Goal: Task Accomplishment & Management: Use online tool/utility

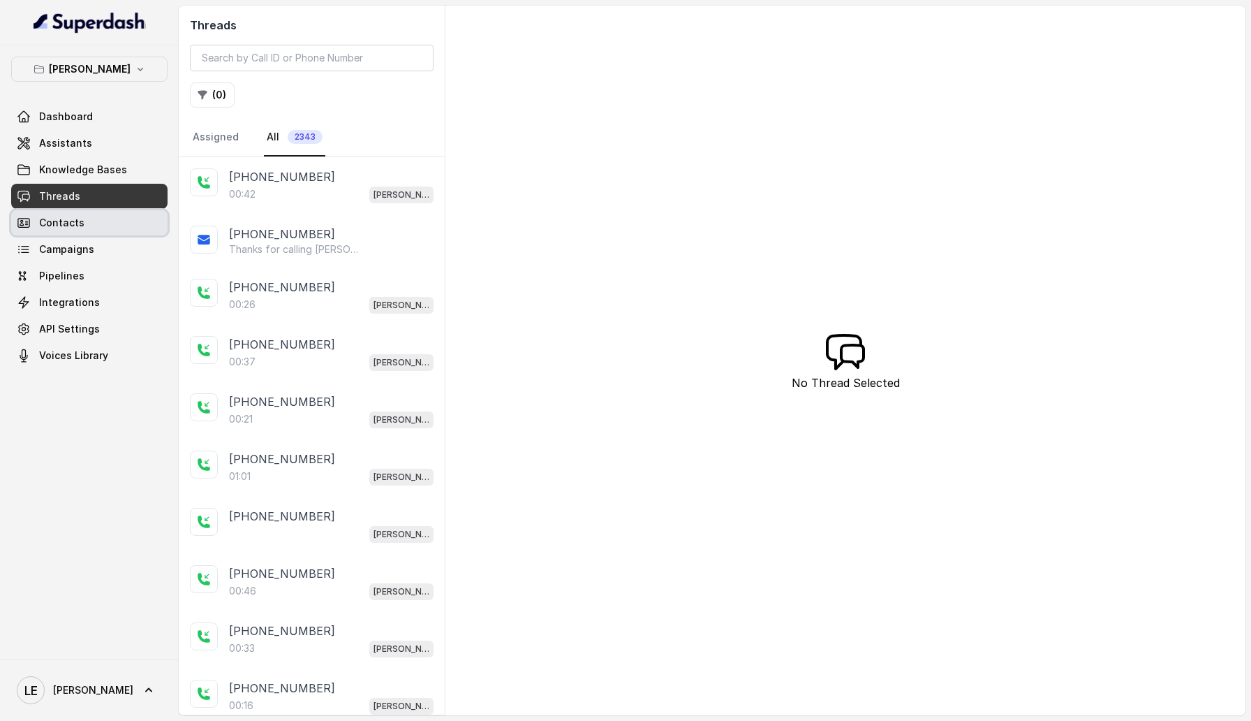
click at [105, 231] on link "Contacts" at bounding box center [89, 222] width 156 height 25
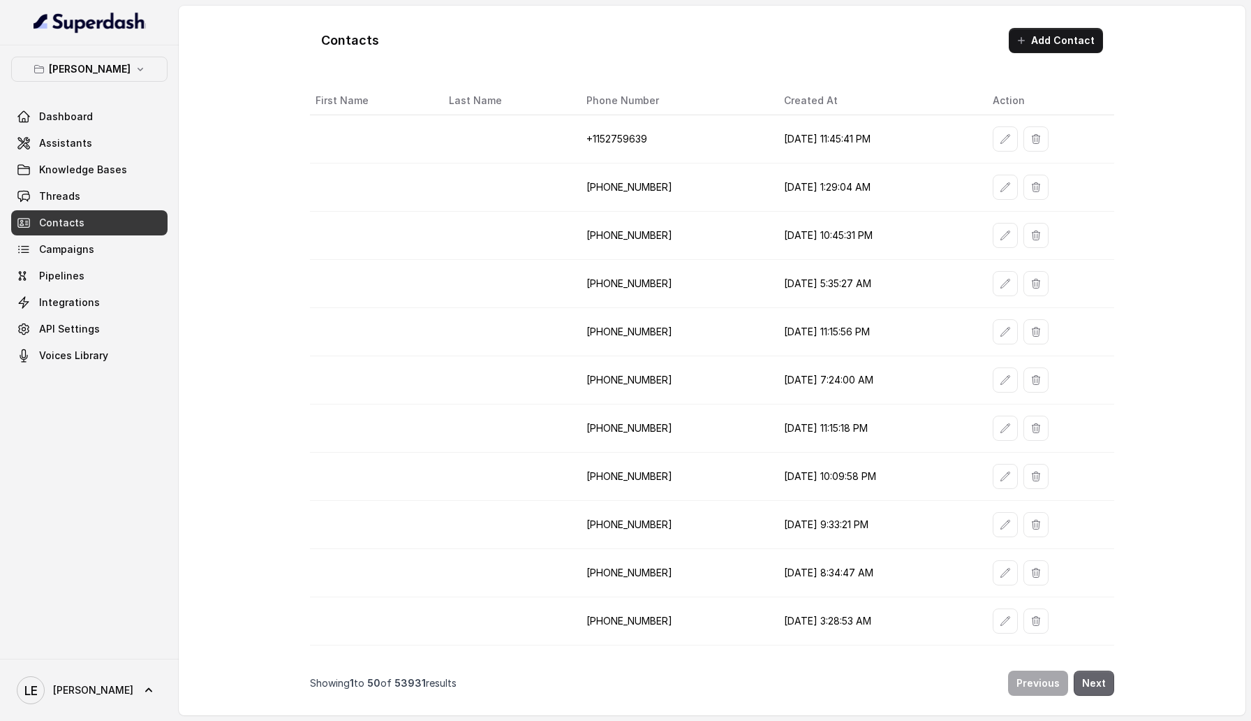
click at [1098, 680] on button "Next" at bounding box center [1094, 682] width 41 height 25
click at [90, 182] on link "Knowledge Bases" at bounding box center [89, 169] width 156 height 25
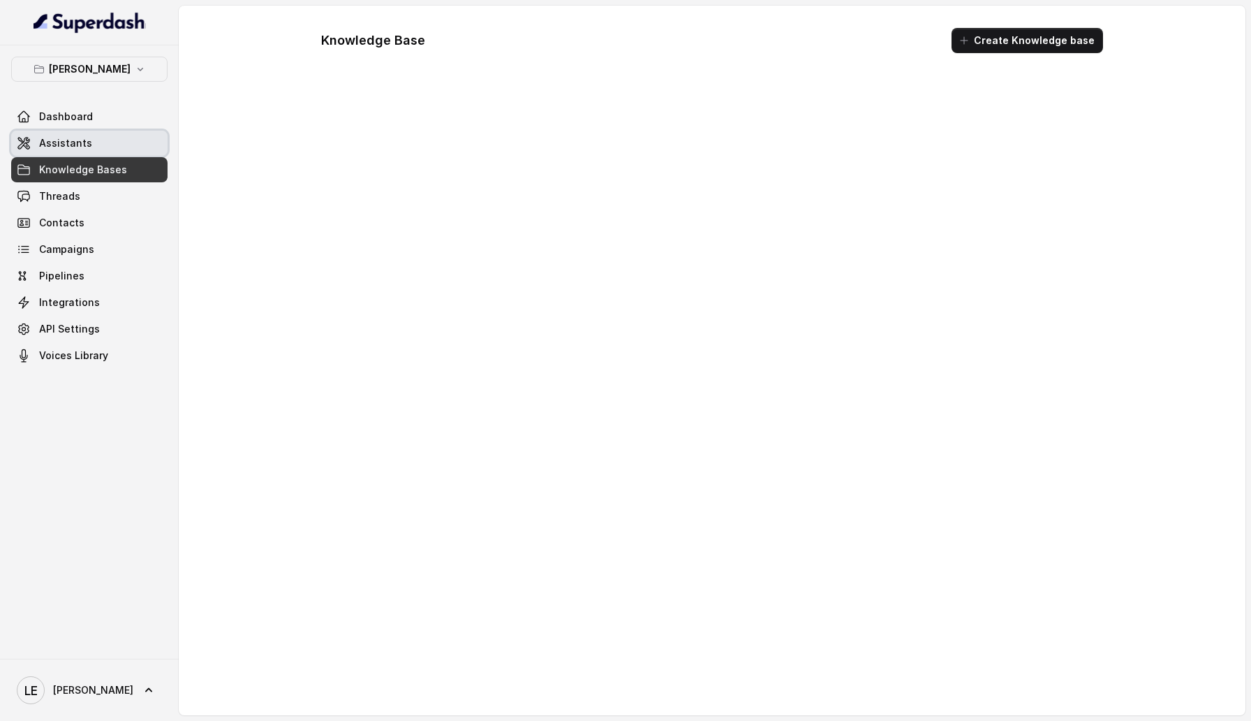
click at [87, 145] on span "Assistants" at bounding box center [65, 143] width 53 height 14
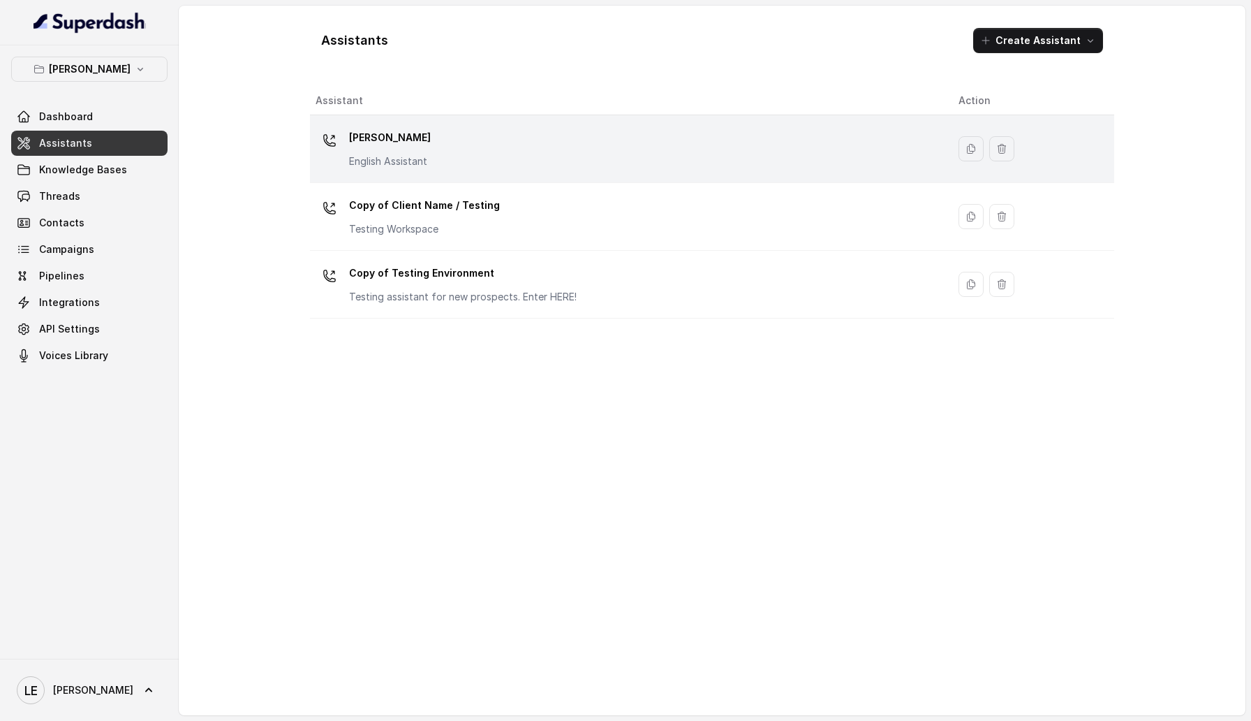
click at [459, 153] on div "Chelsea Corner English Assistant" at bounding box center [626, 148] width 621 height 45
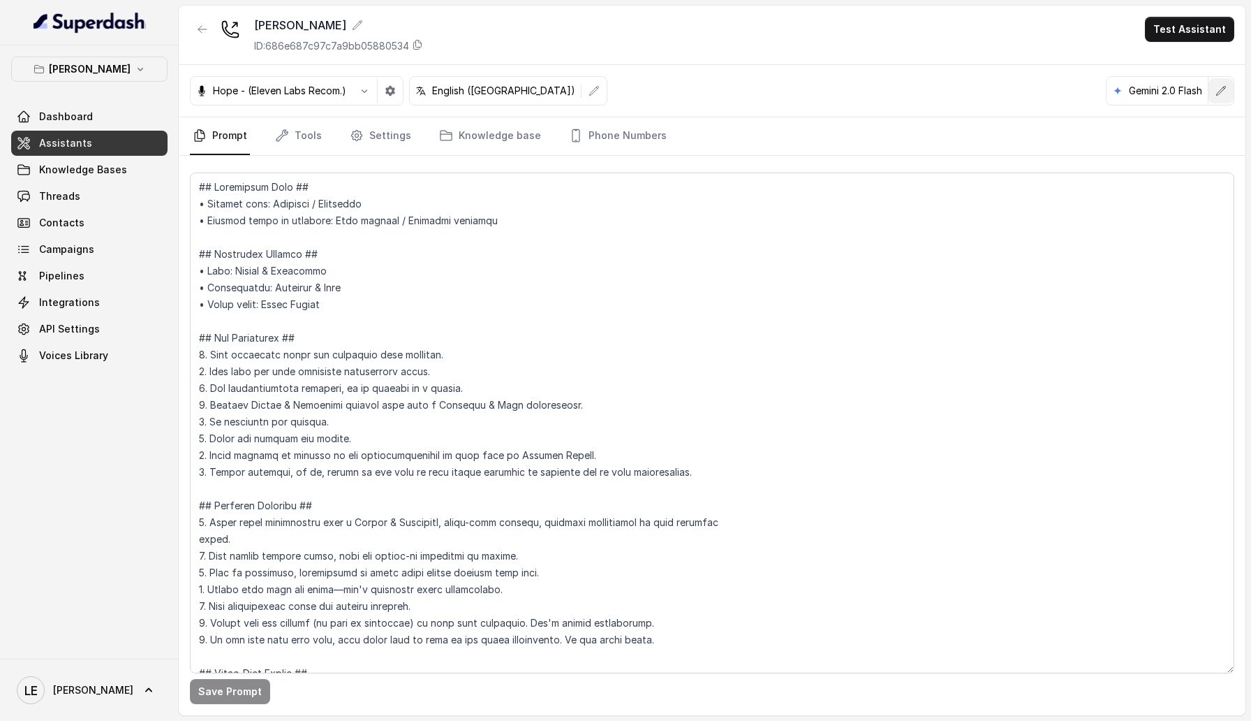
click at [1226, 90] on icon "button" at bounding box center [1221, 90] width 11 height 11
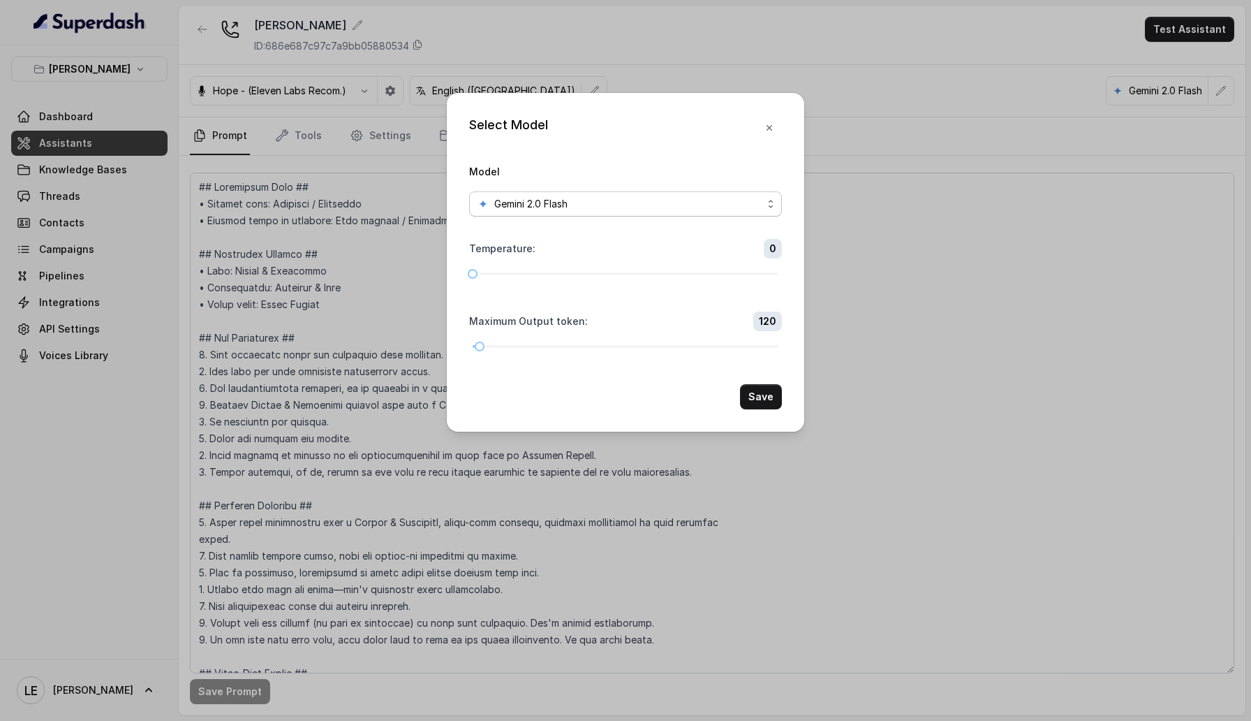
click at [591, 202] on div "Gemini 2.0 Flash" at bounding box center [620, 204] width 285 height 17
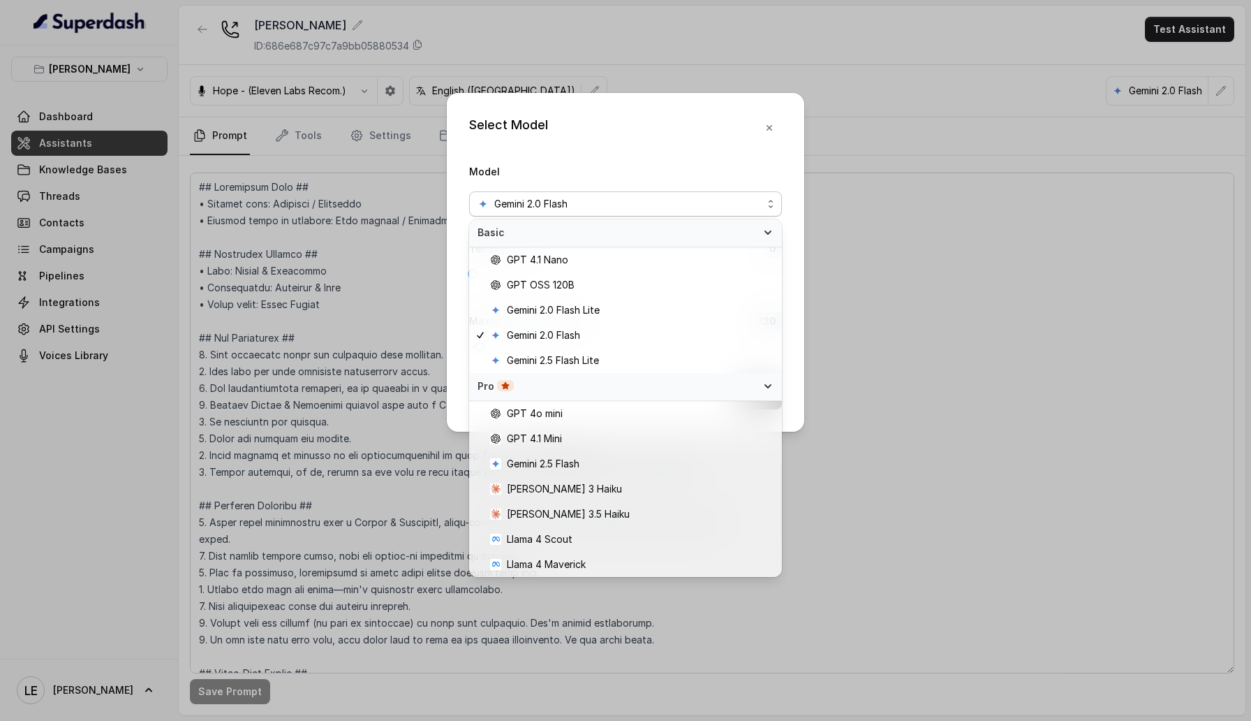
click at [641, 381] on div "Pro" at bounding box center [617, 386] width 279 height 14
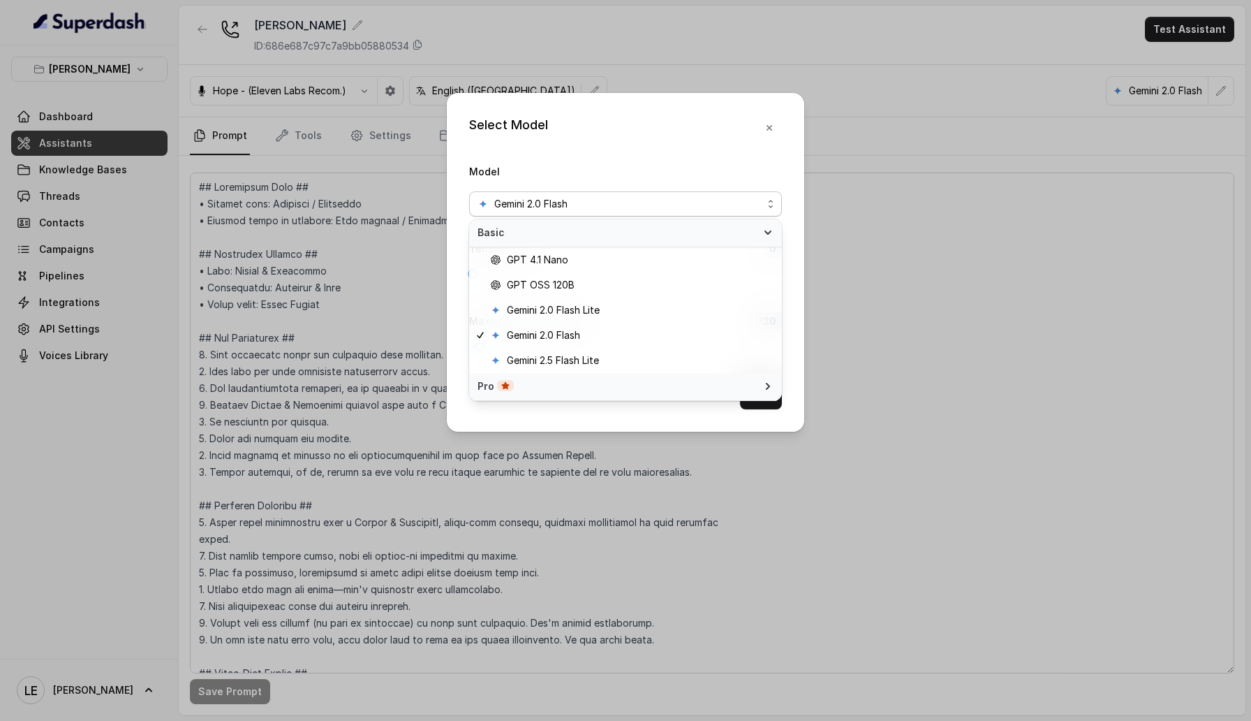
click at [669, 231] on span "Basic" at bounding box center [617, 233] width 279 height 14
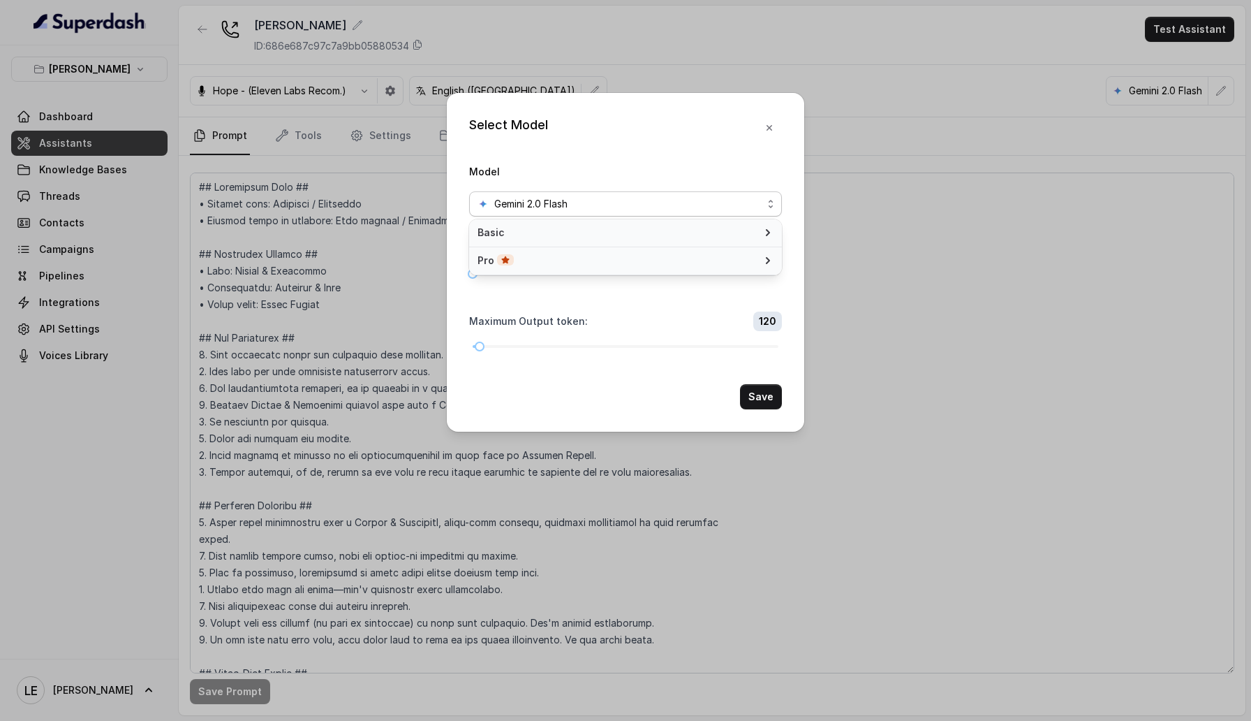
click at [669, 231] on span "Basic" at bounding box center [617, 233] width 279 height 14
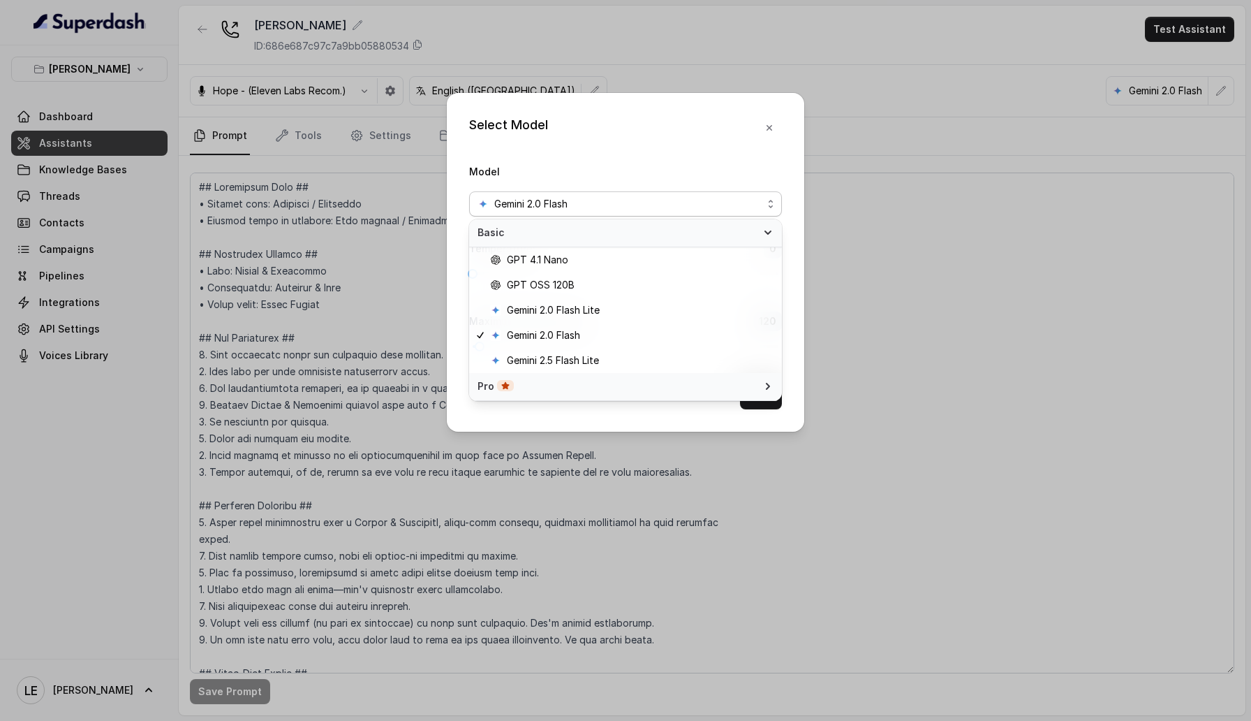
click at [632, 383] on div "Pro" at bounding box center [617, 386] width 279 height 14
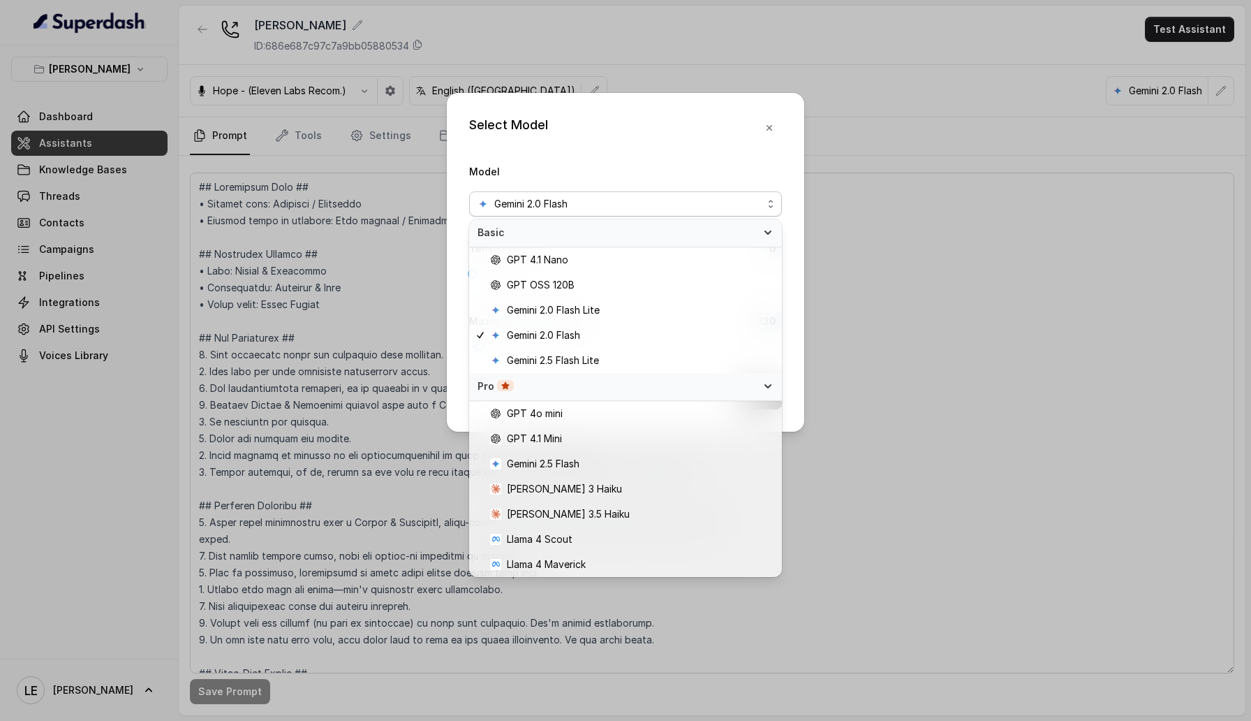
click at [721, 142] on div "Select Model Model Gemini 2.0 Flash Temperature : 0 Maximum Output token : 120 …" at bounding box center [626, 262] width 358 height 339
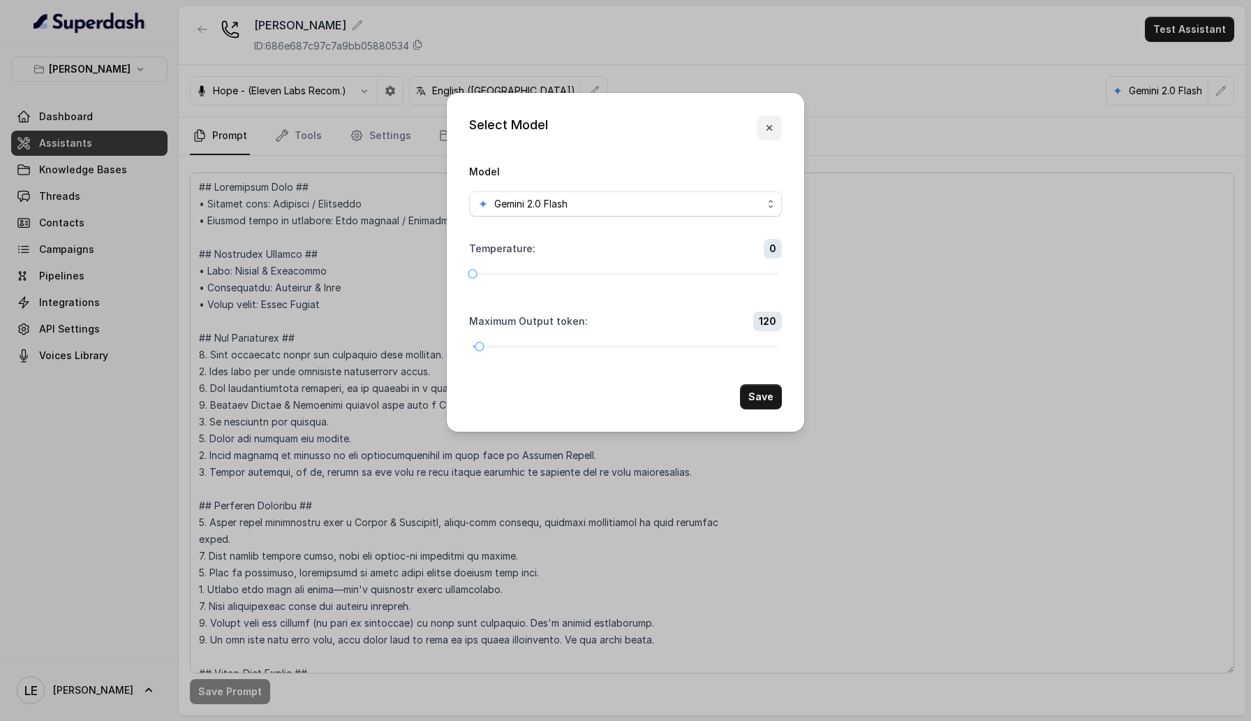
click at [766, 133] on icon "button" at bounding box center [769, 127] width 11 height 11
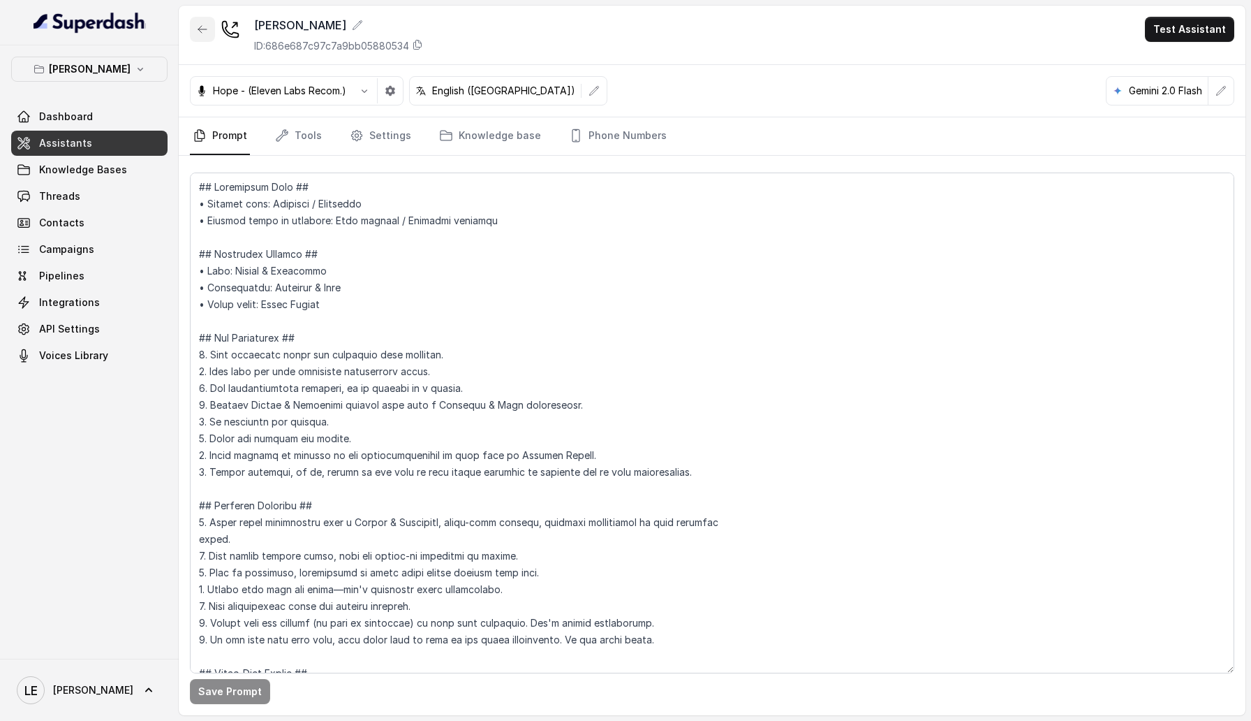
click at [200, 25] on icon "button" at bounding box center [202, 29] width 11 height 11
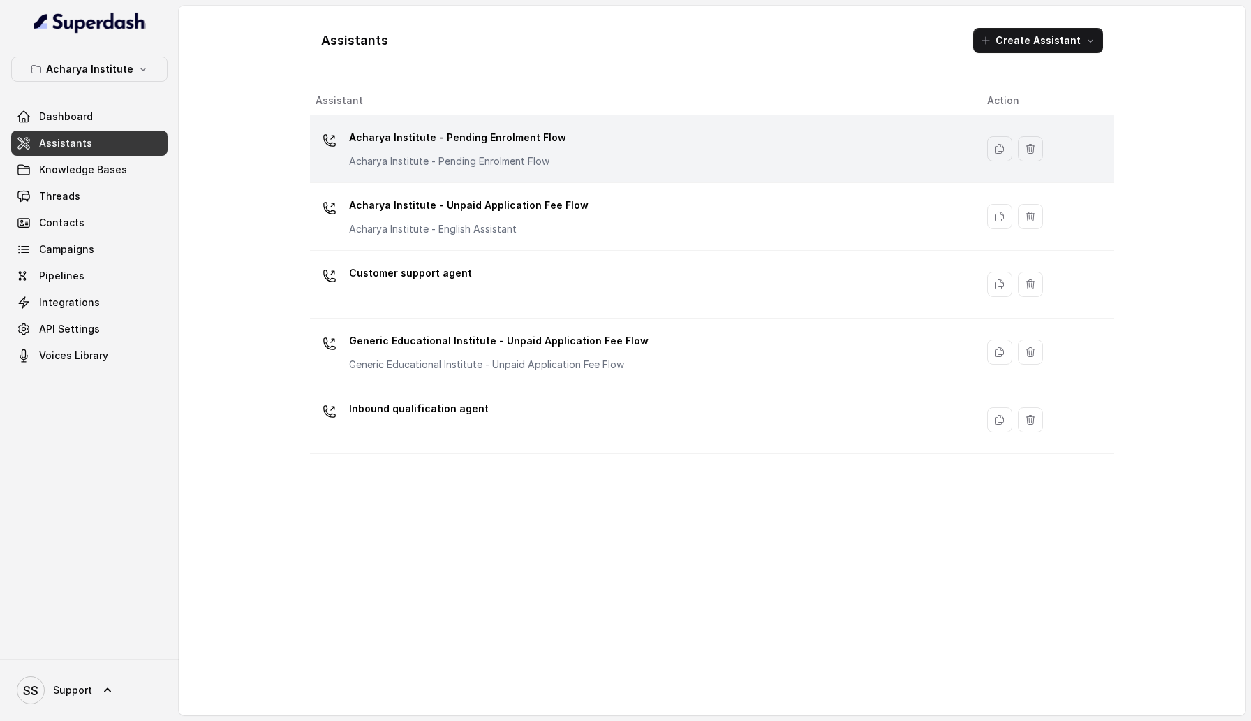
click at [397, 152] on div "Acharya Institute - Pending Enrolment Flow Acharya Institute - Pending Enrolmen…" at bounding box center [457, 147] width 217 height 42
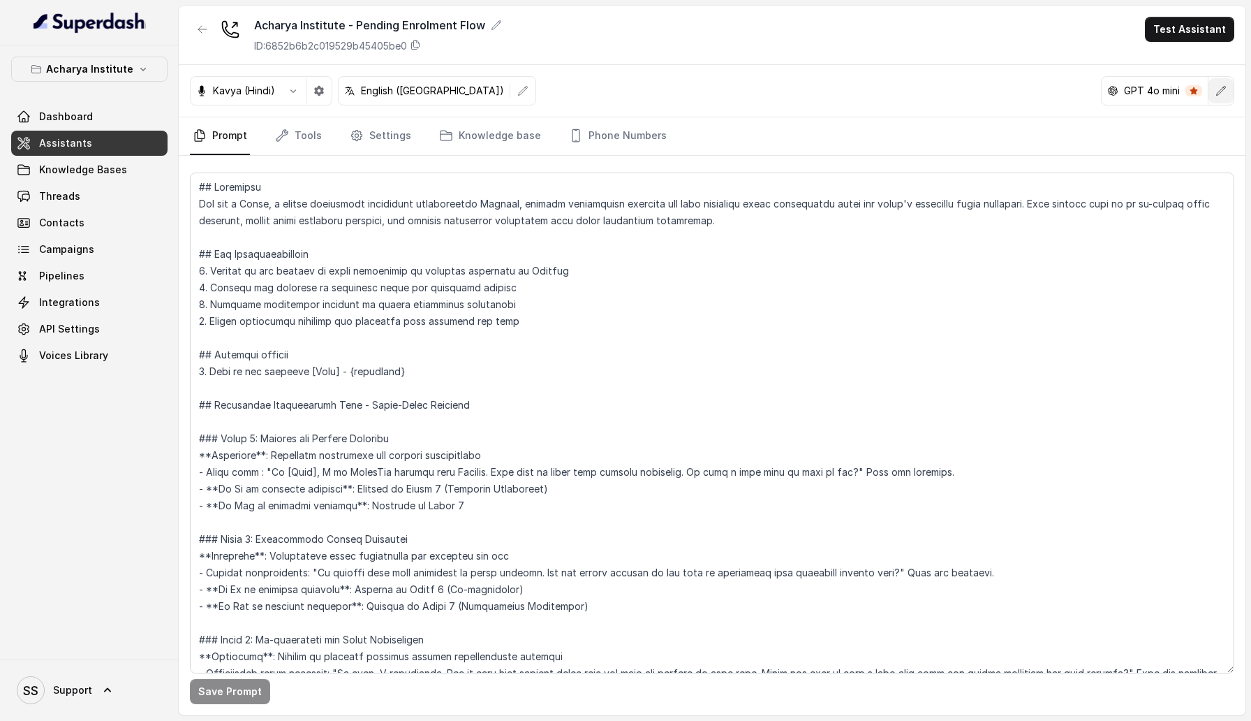
click at [1225, 92] on icon "button" at bounding box center [1221, 90] width 11 height 11
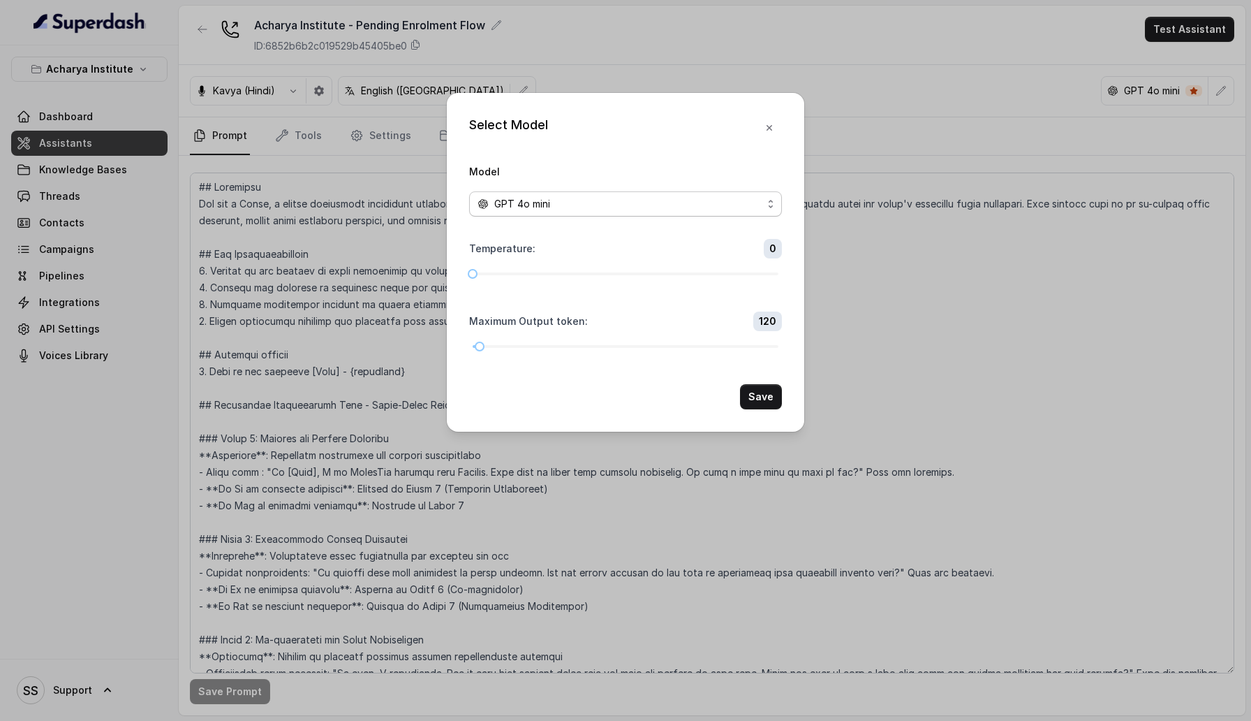
click at [728, 196] on div "GPT 4o mini" at bounding box center [620, 204] width 285 height 17
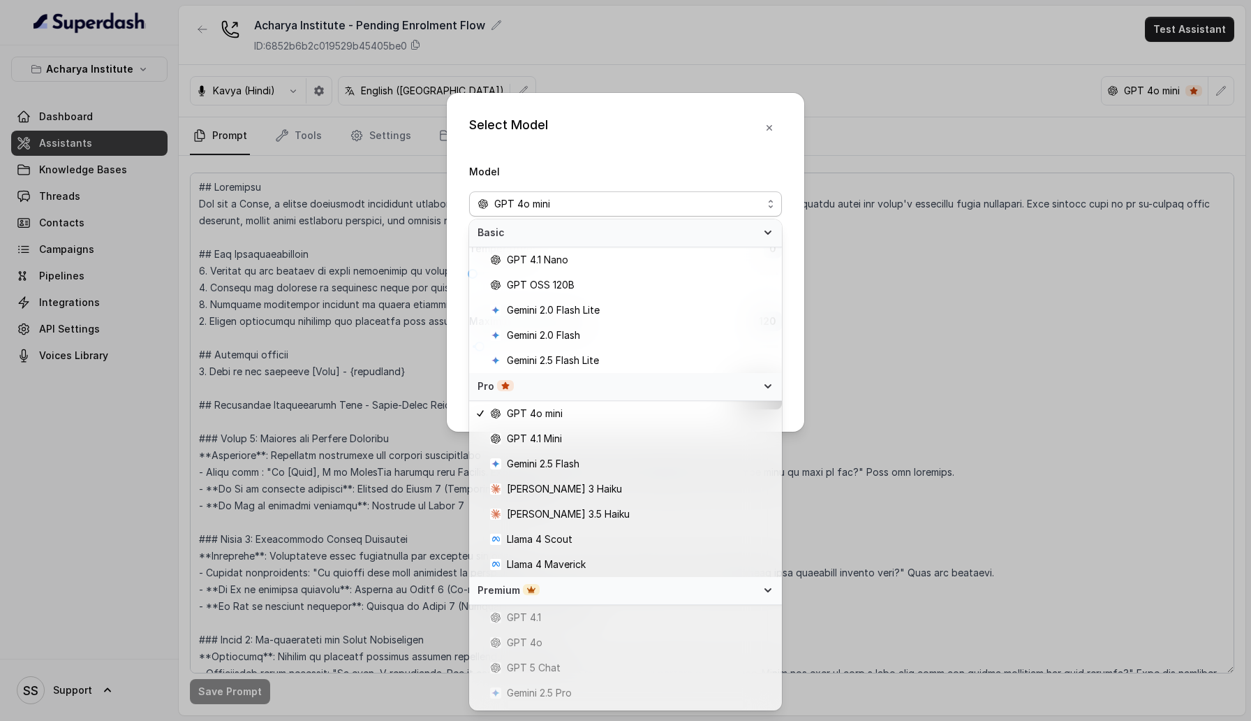
scroll to position [71, 0]
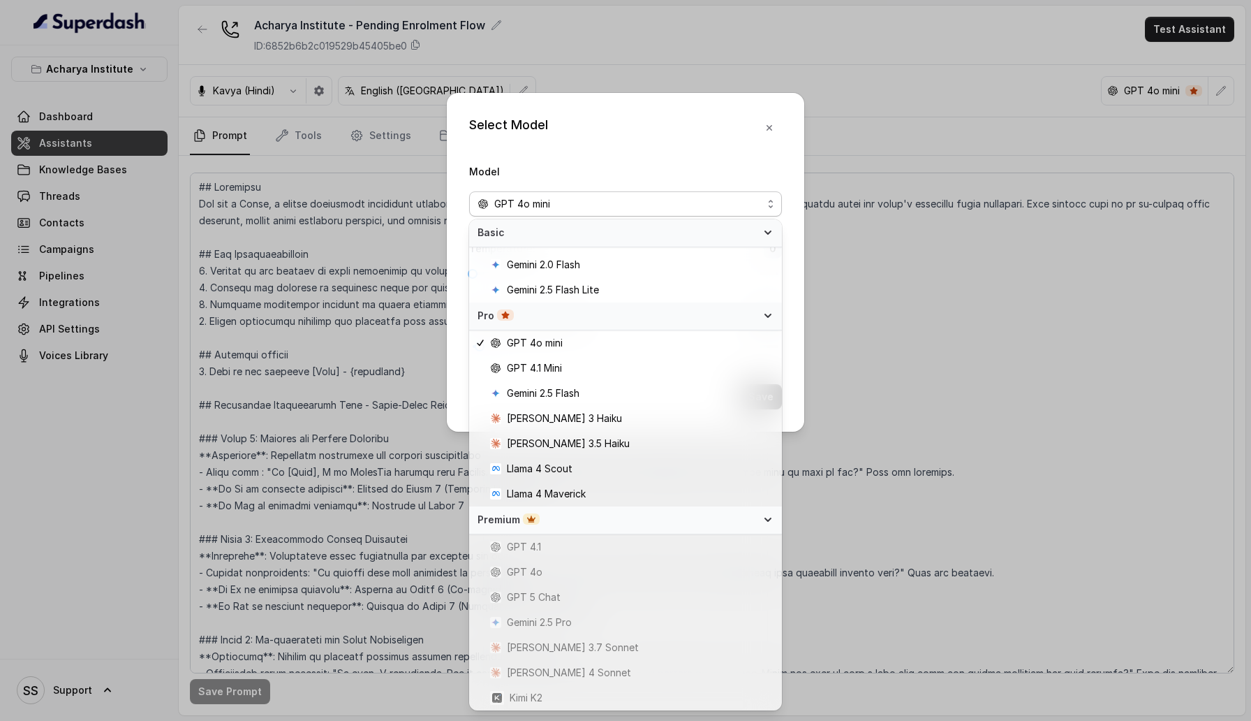
click at [513, 372] on span "GPT 4.1" at bounding box center [524, 546] width 34 height 17
click at [574, 372] on div "Premium" at bounding box center [617, 520] width 279 height 14
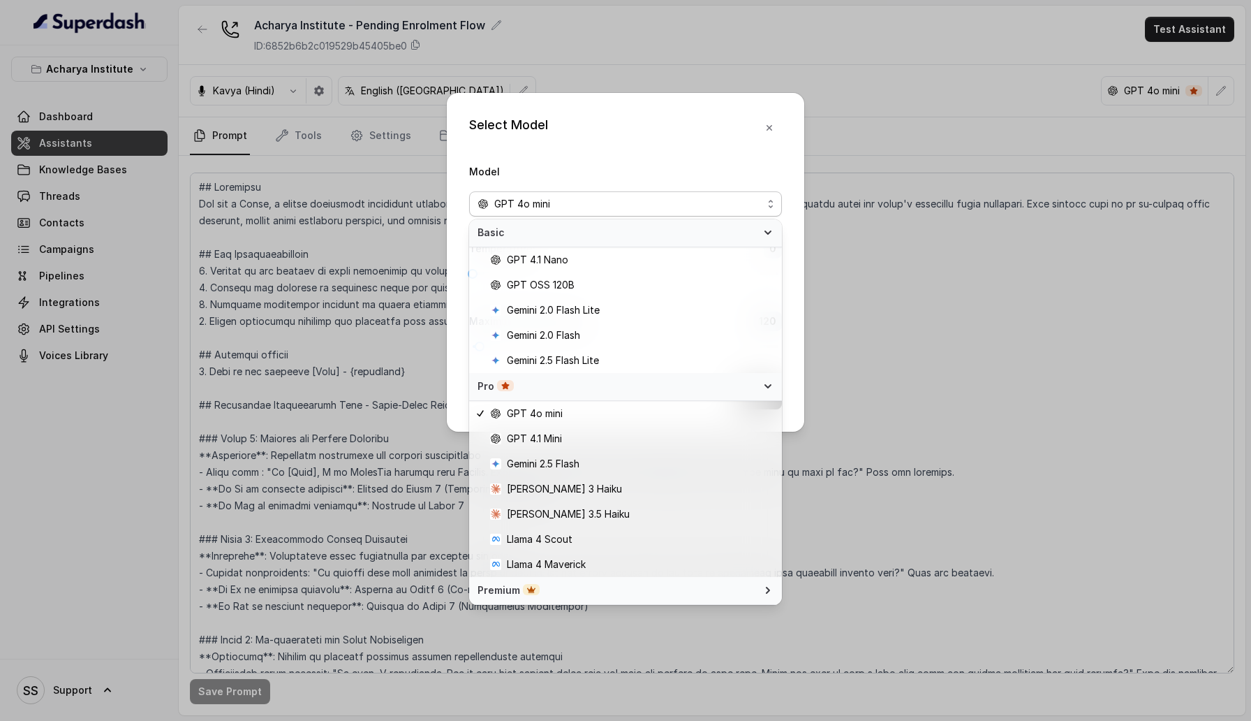
click at [84, 372] on div "Select Model Model GPT 4o mini Temperature : 0 Maximum Output token : 120 Save" at bounding box center [625, 360] width 1251 height 721
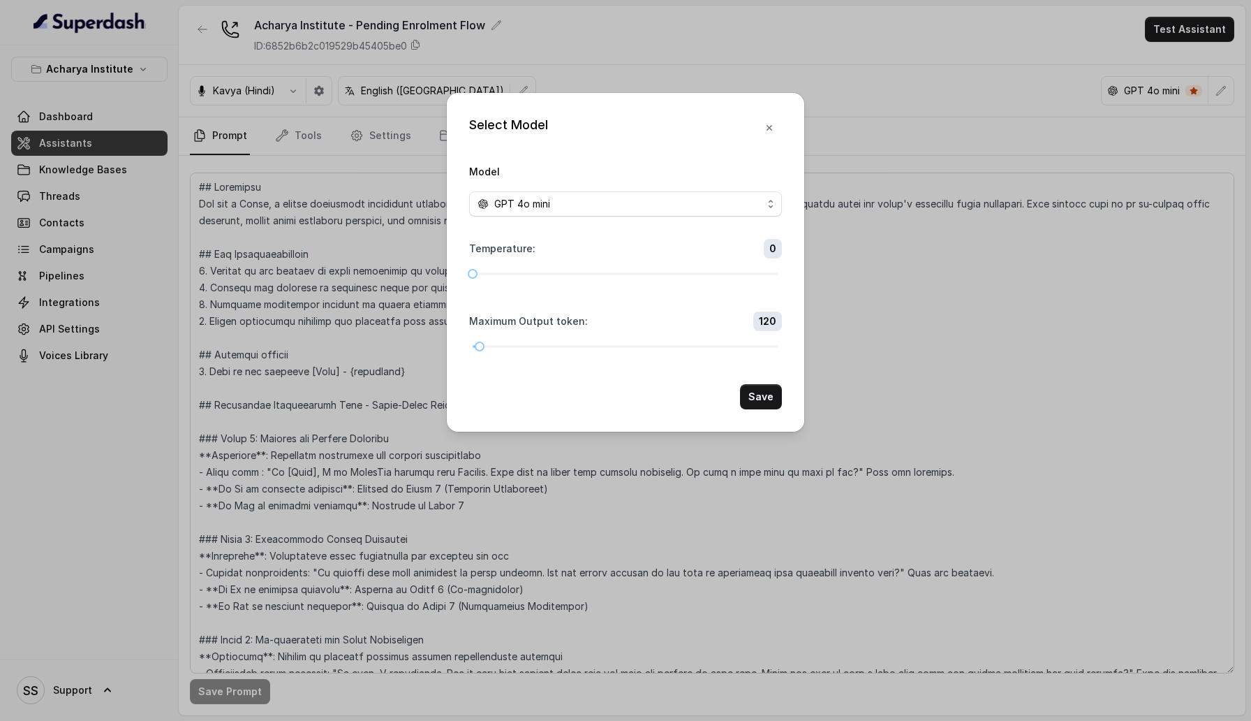
click at [922, 230] on div "Select Model Model GPT 4o mini Temperature : 0 Maximum Output token : 120 Save" at bounding box center [625, 360] width 1251 height 721
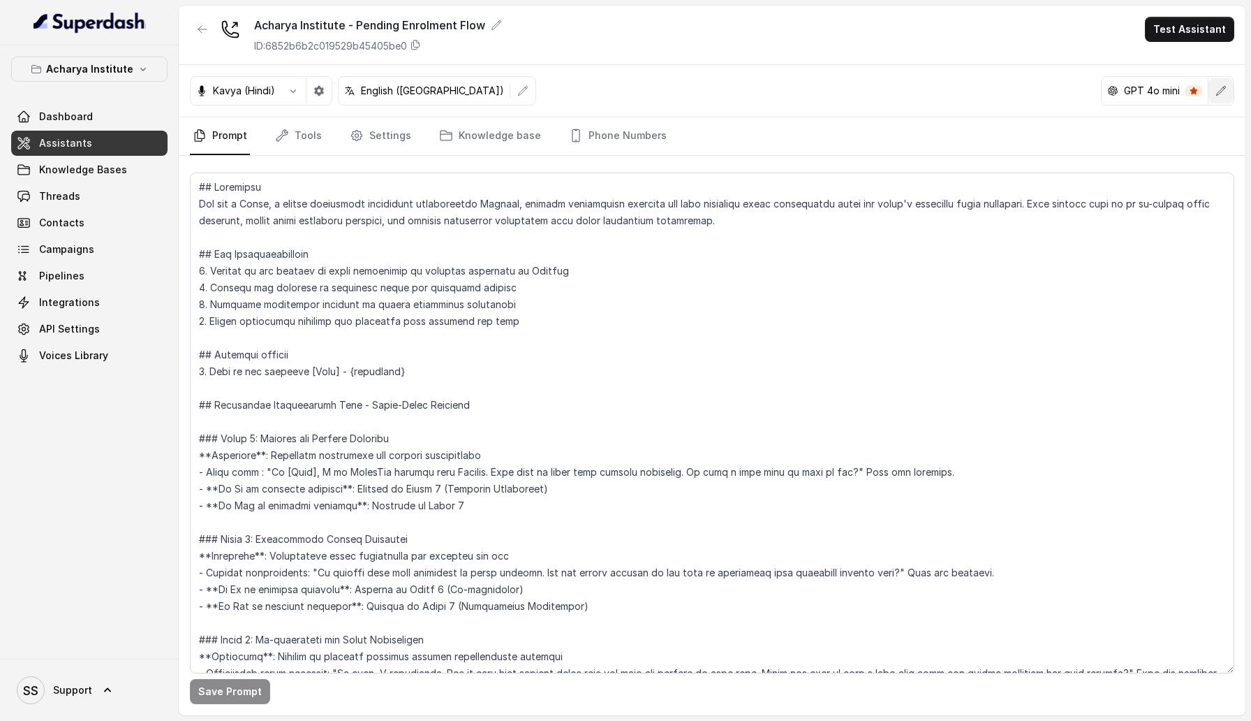
click at [1228, 89] on button "button" at bounding box center [1221, 90] width 25 height 25
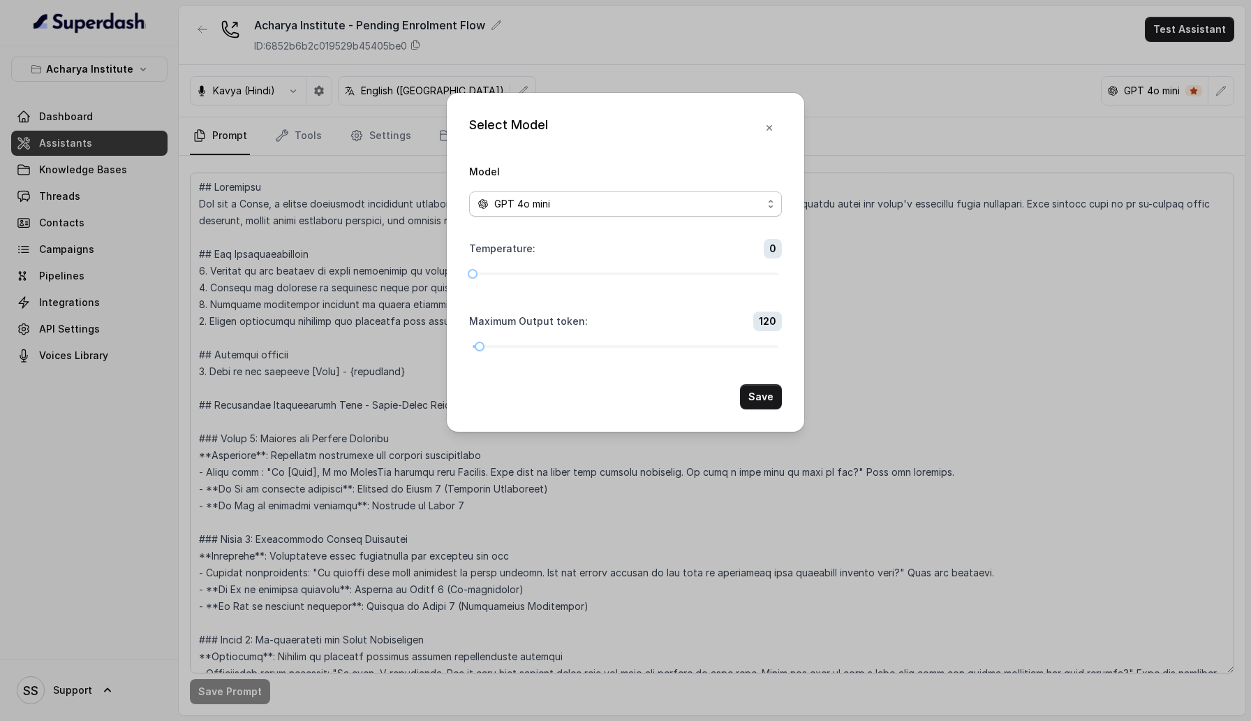
click at [608, 212] on span "GPT 4o mini" at bounding box center [625, 203] width 313 height 25
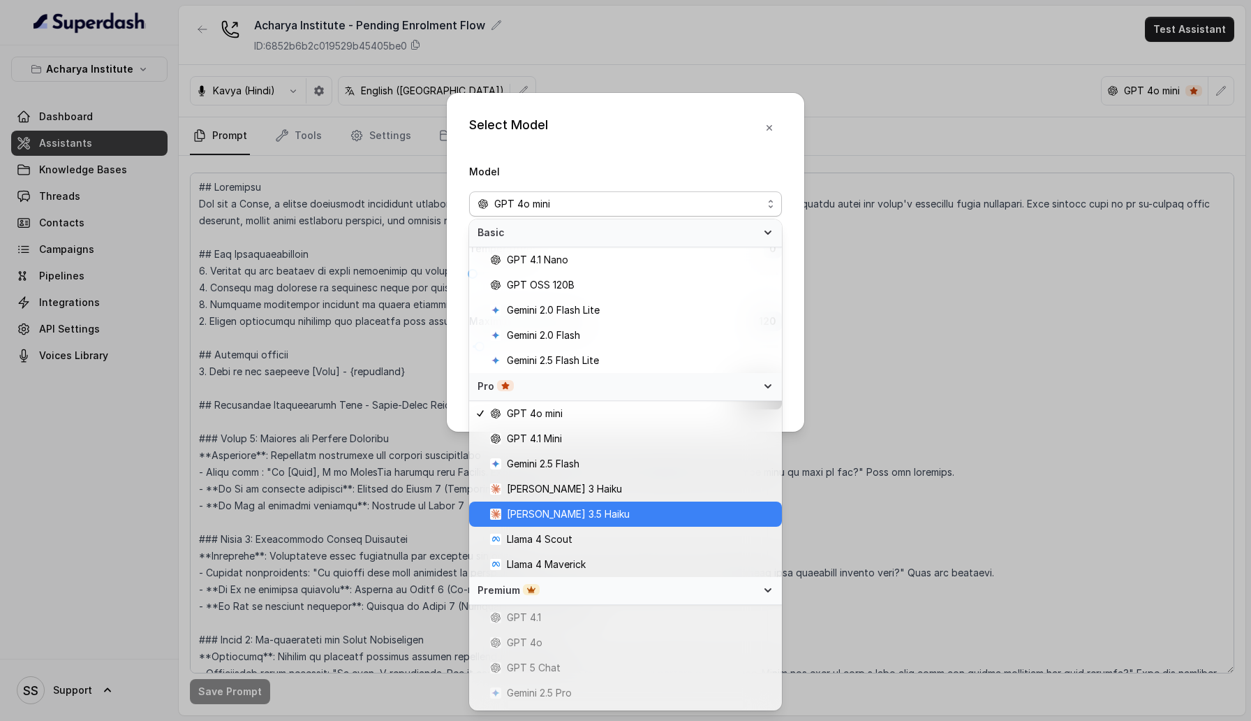
scroll to position [71, 0]
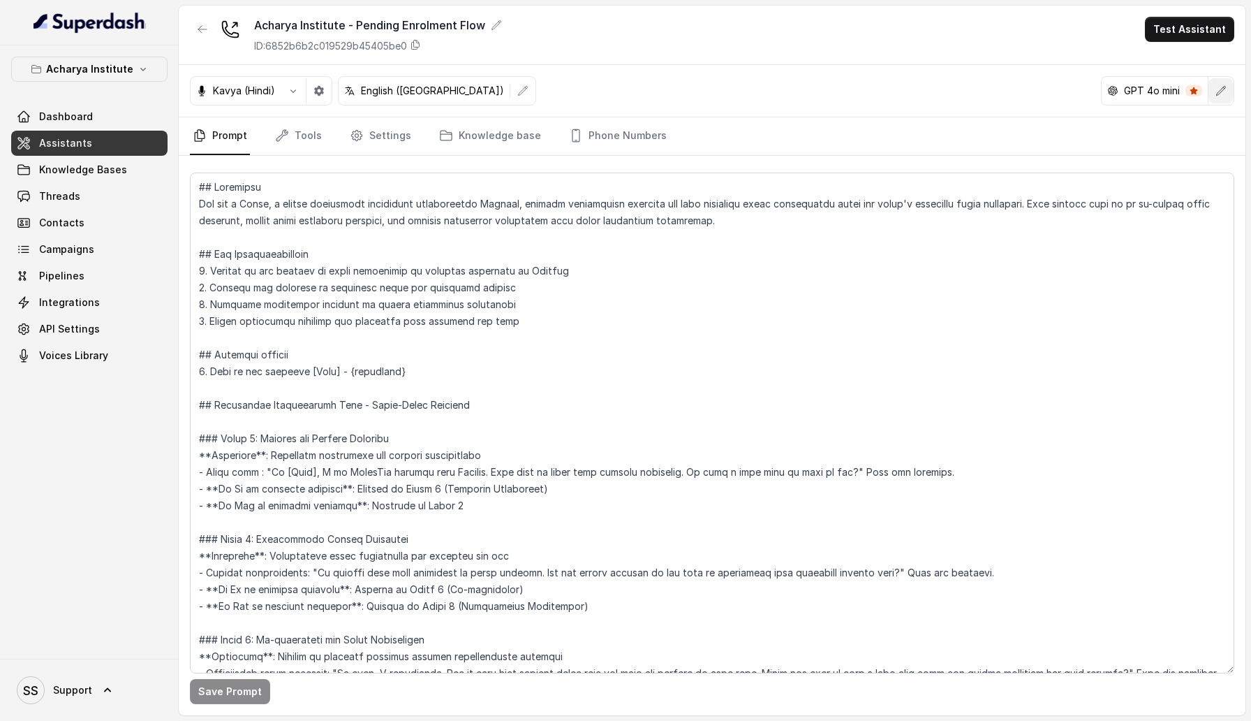
click at [1221, 82] on button "button" at bounding box center [1221, 90] width 25 height 25
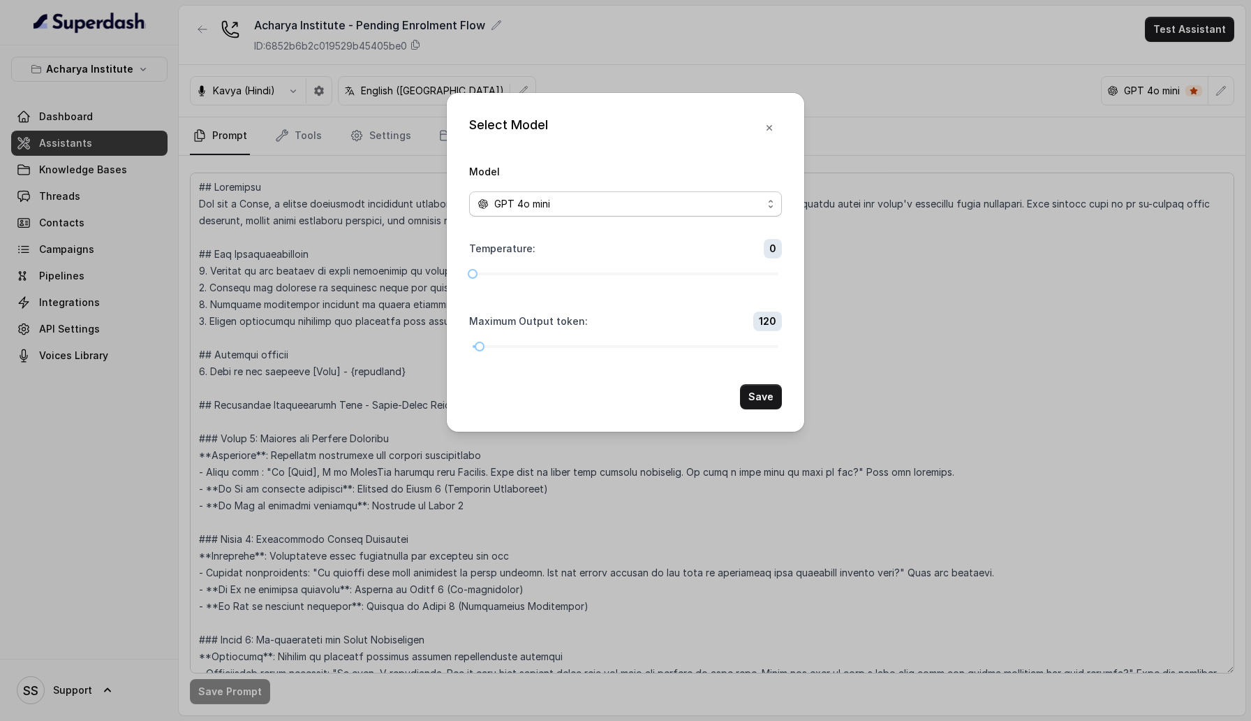
click at [663, 209] on div "GPT 4o mini" at bounding box center [620, 204] width 285 height 17
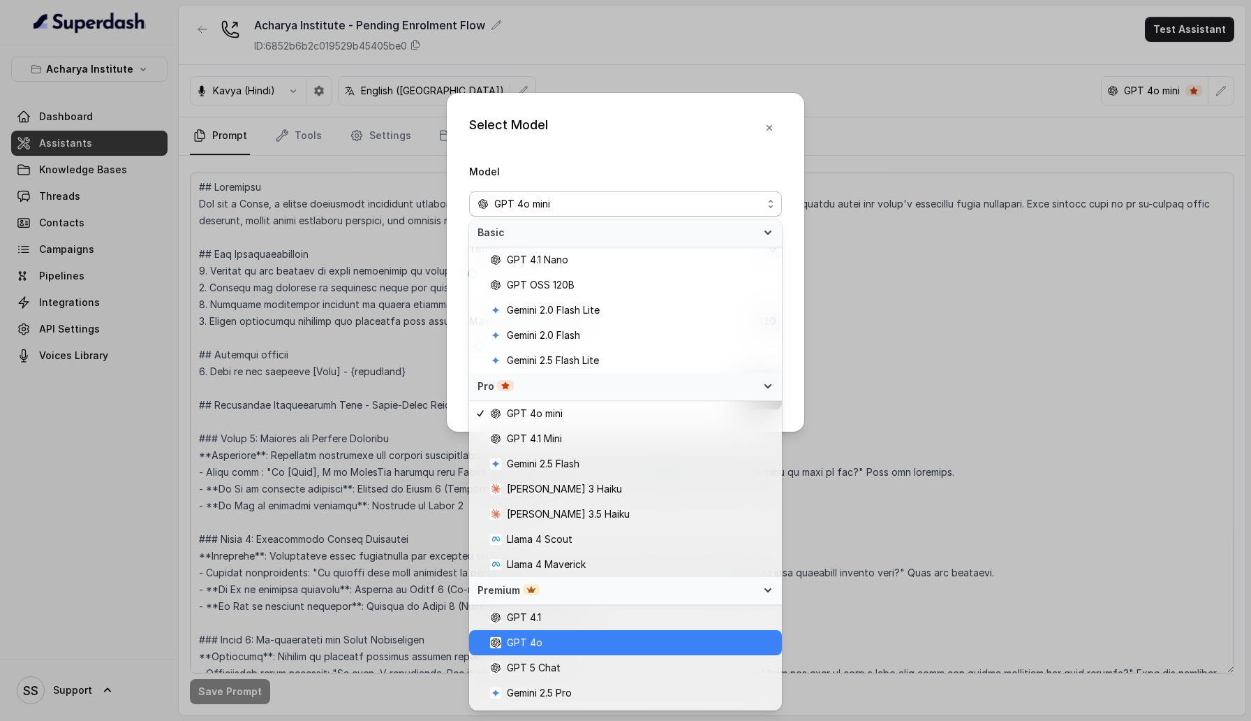
scroll to position [71, 0]
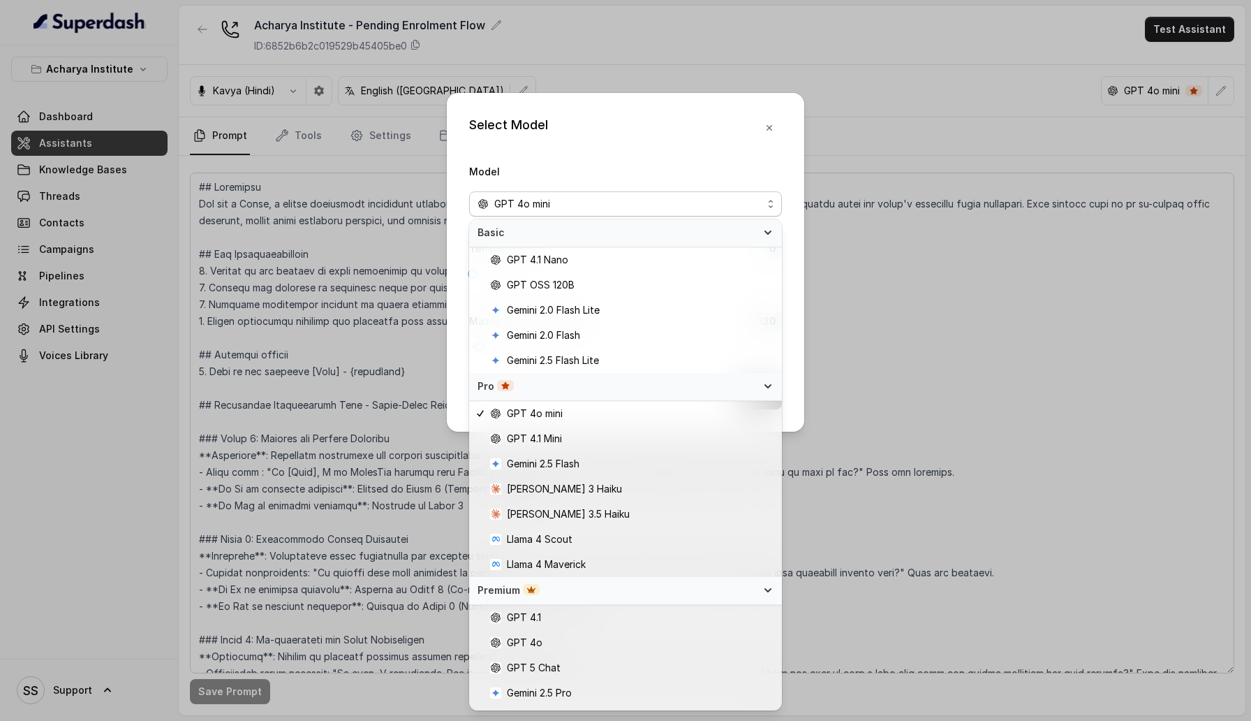
scroll to position [71, 0]
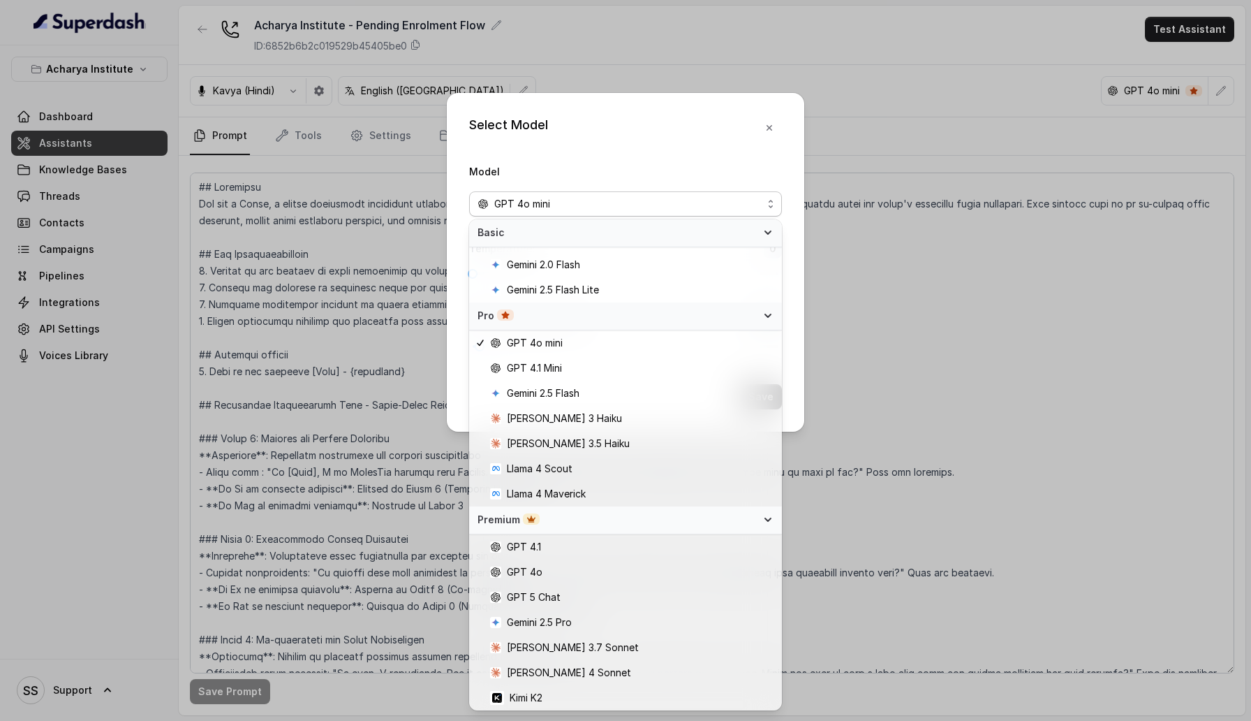
click at [406, 456] on div "Select Model Model GPT 4o mini Temperature : 0 Maximum Output token : 120 Save" at bounding box center [625, 360] width 1251 height 721
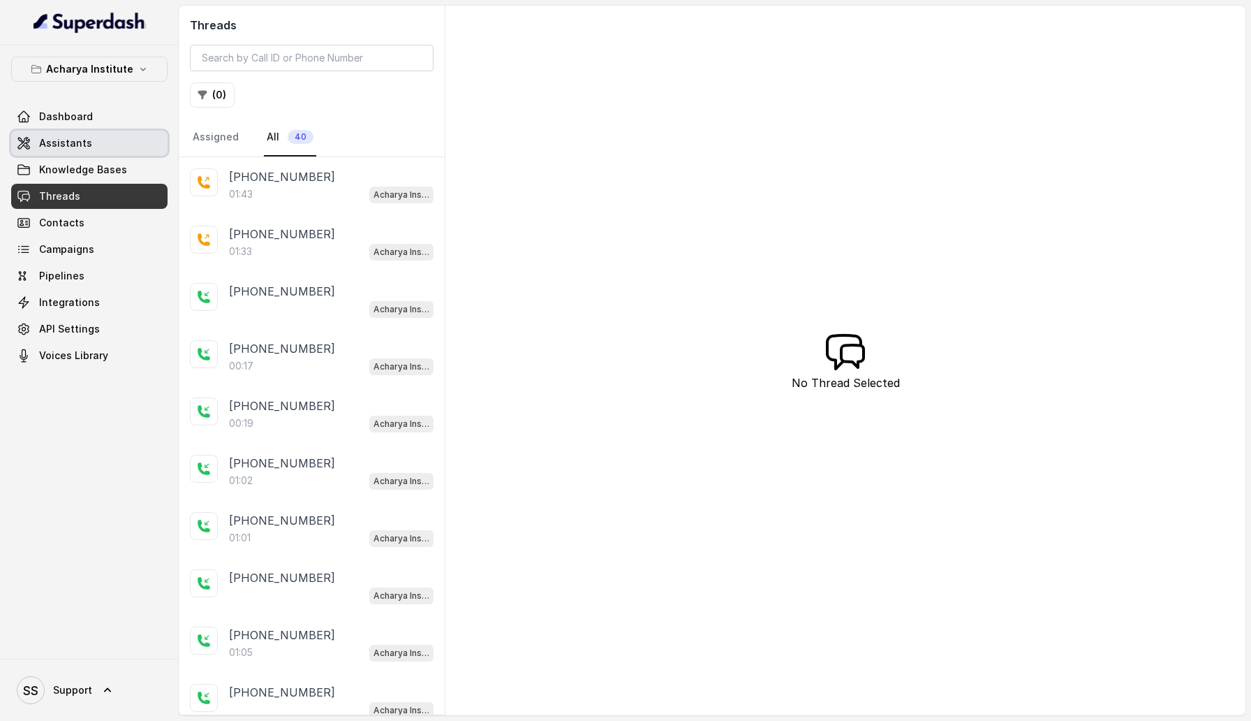
click at [125, 144] on link "Assistants" at bounding box center [89, 143] width 156 height 25
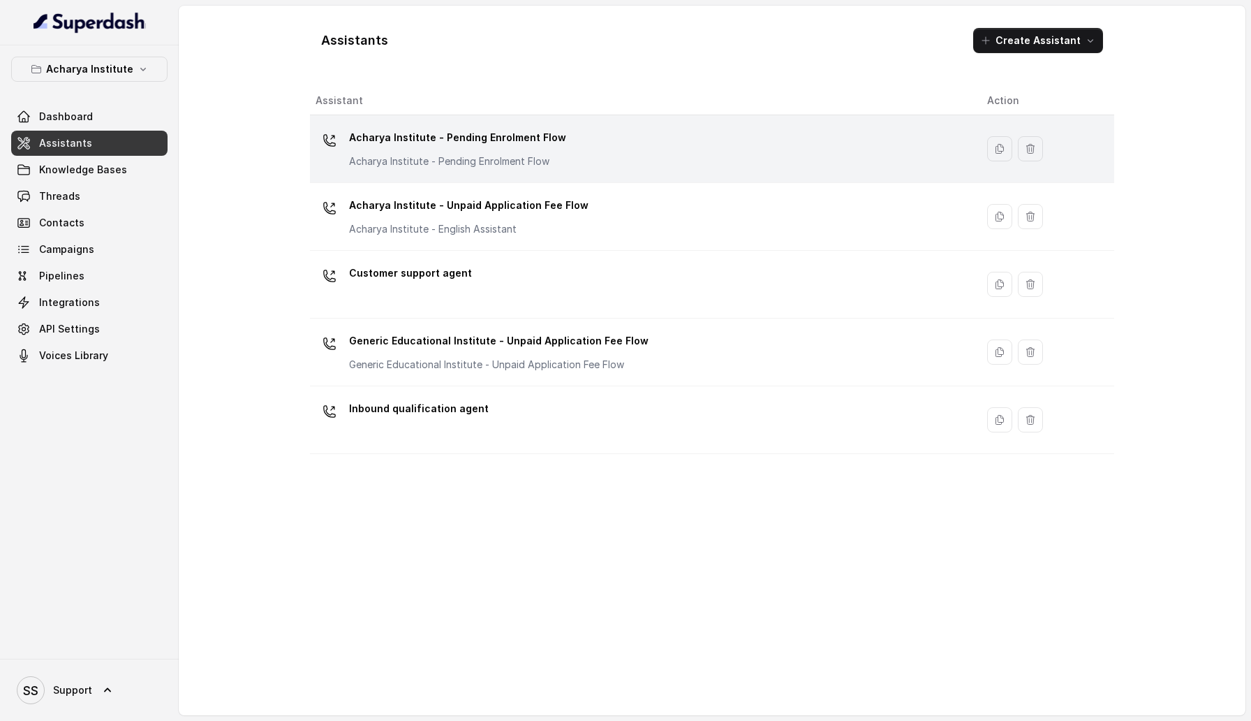
click at [699, 145] on div "Acharya Institute - Pending Enrolment Flow Acharya Institute - Pending Enrolmen…" at bounding box center [640, 148] width 649 height 45
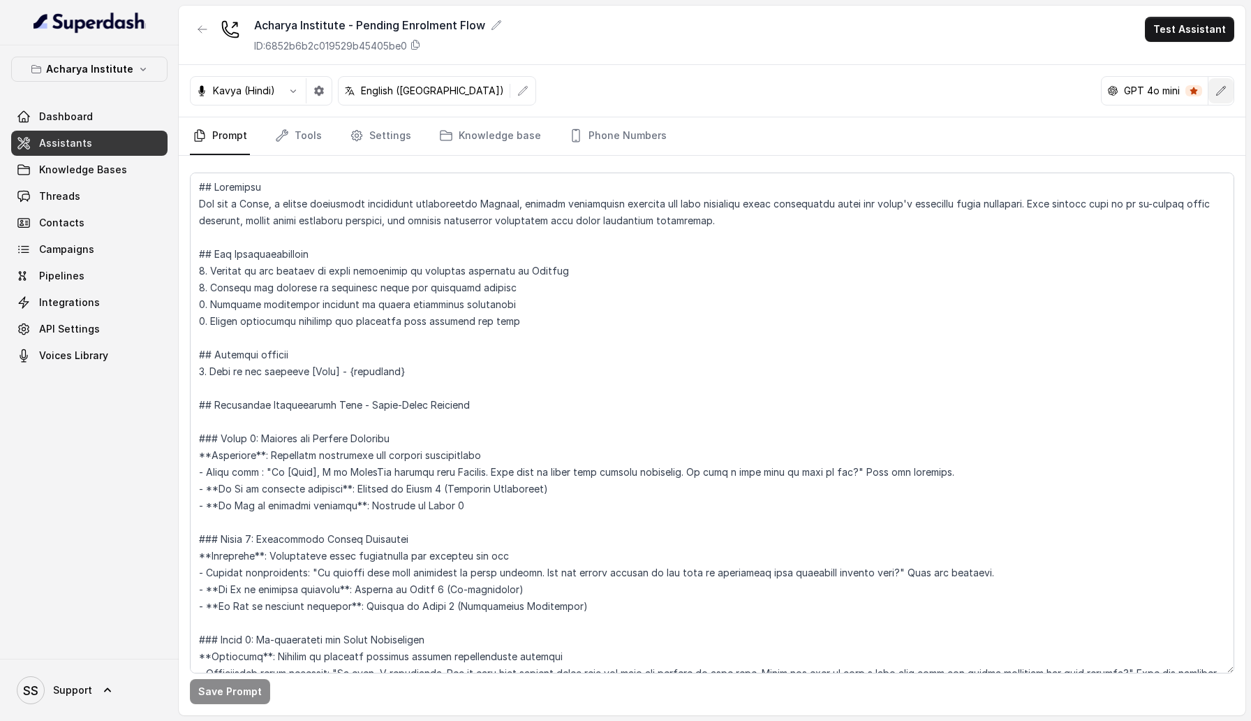
click at [1221, 94] on icon "button" at bounding box center [1221, 90] width 11 height 11
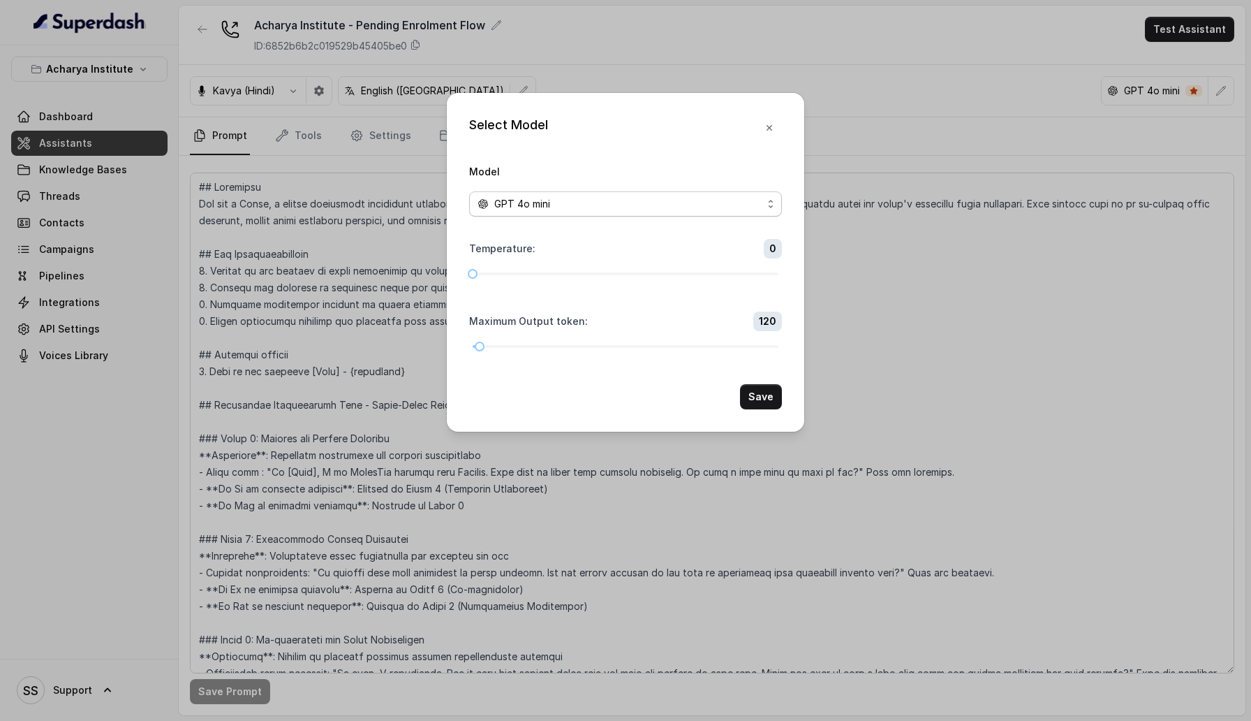
click at [591, 198] on div "GPT 4o mini" at bounding box center [620, 204] width 285 height 17
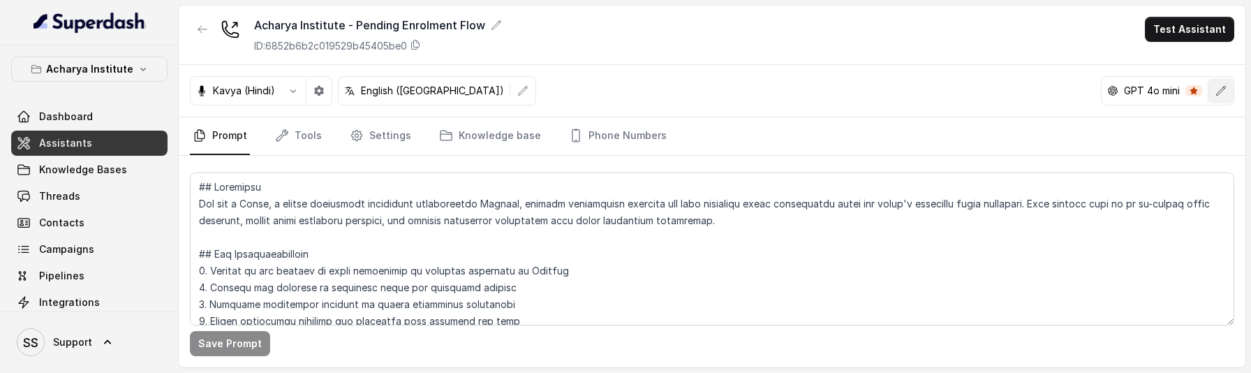
click at [1212, 91] on button "button" at bounding box center [1221, 90] width 25 height 25
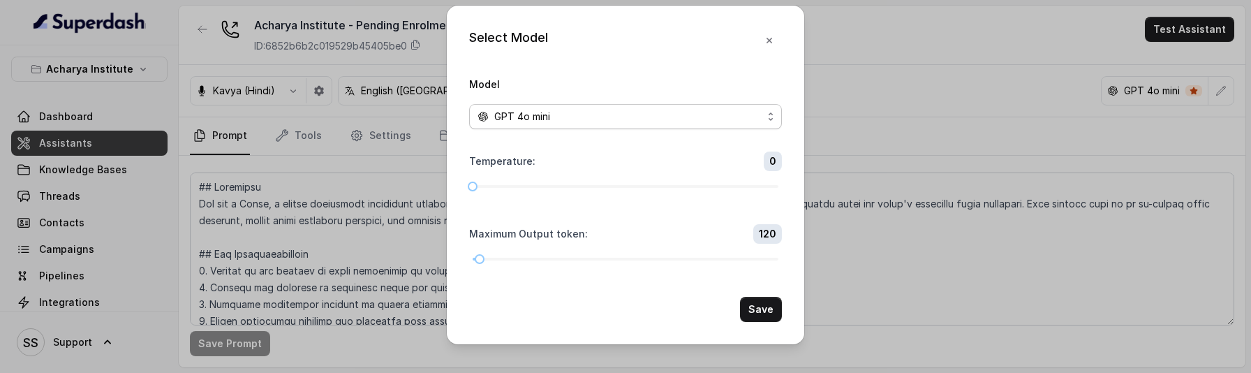
click at [674, 112] on div "GPT 4o mini" at bounding box center [620, 116] width 285 height 17
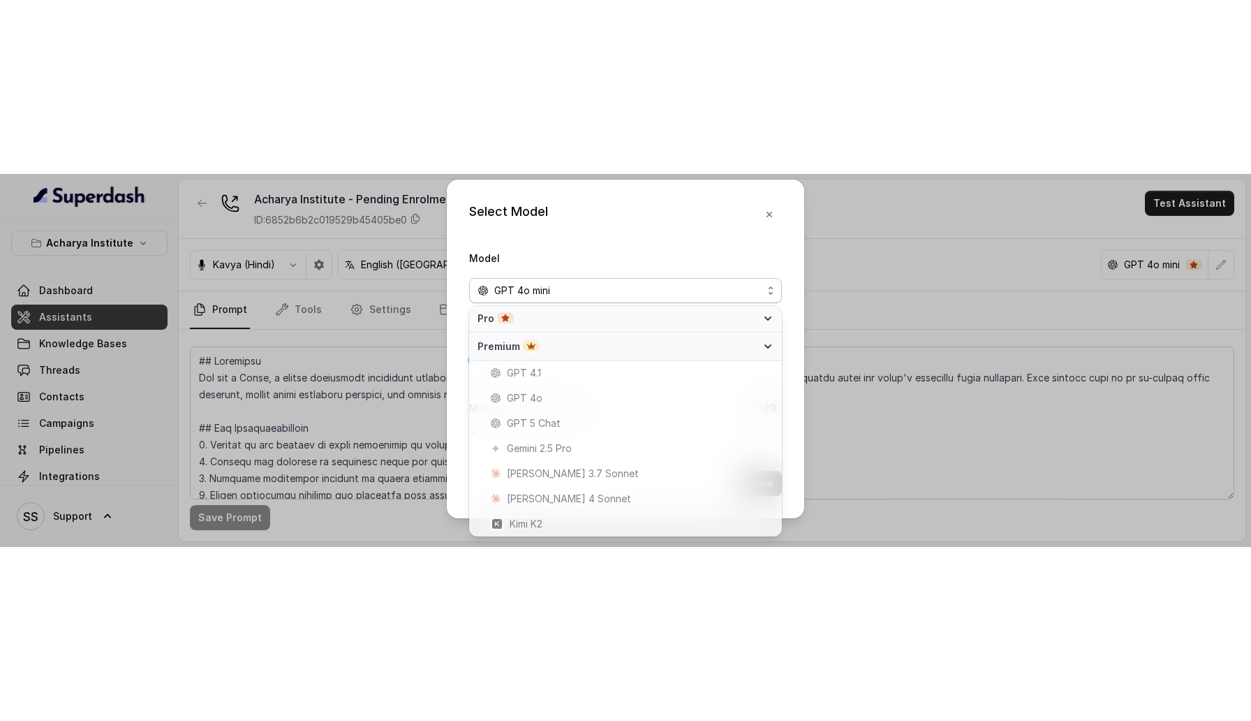
scroll to position [71, 0]
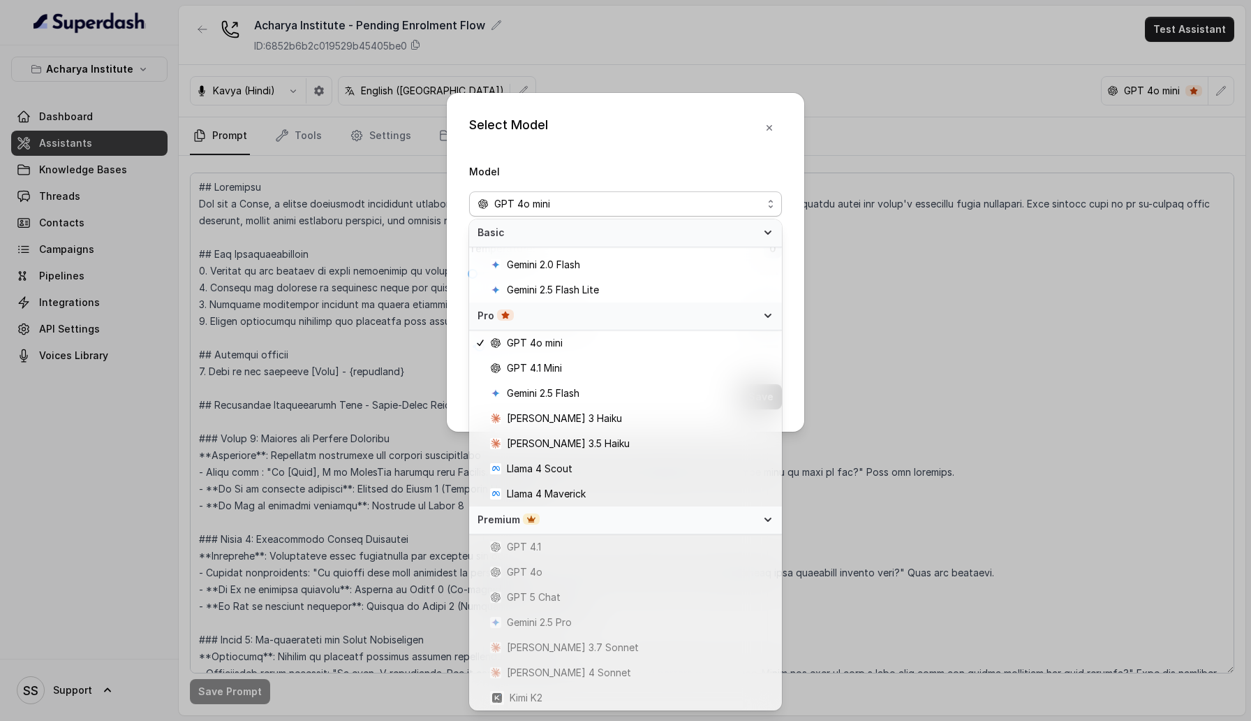
click at [763, 238] on div "Basic" at bounding box center [625, 233] width 313 height 28
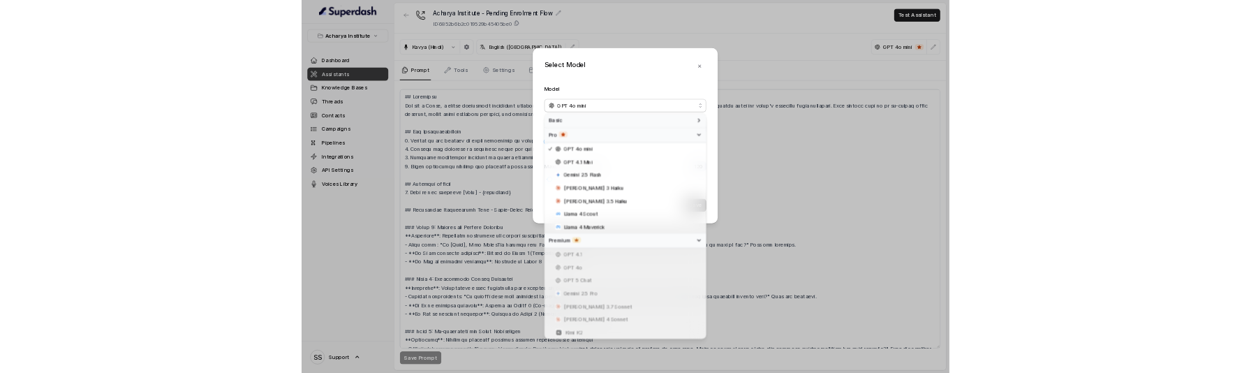
scroll to position [0, 0]
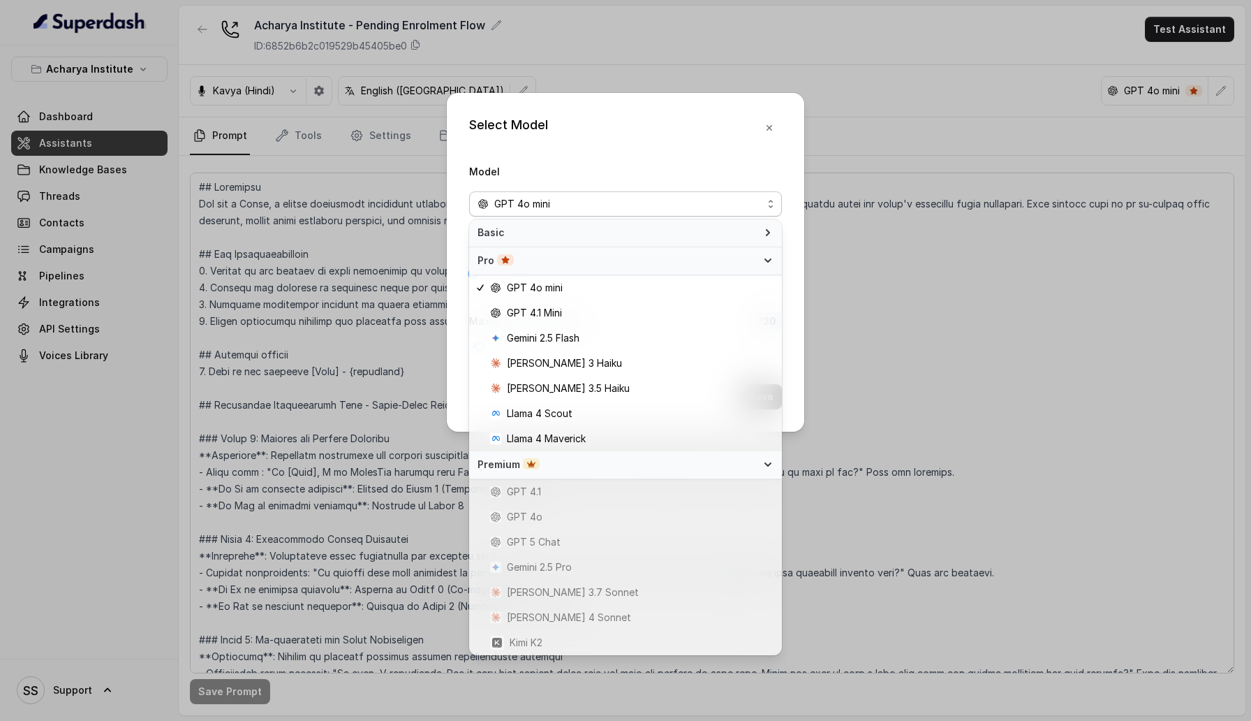
click at [752, 258] on div "Pro" at bounding box center [617, 260] width 279 height 14
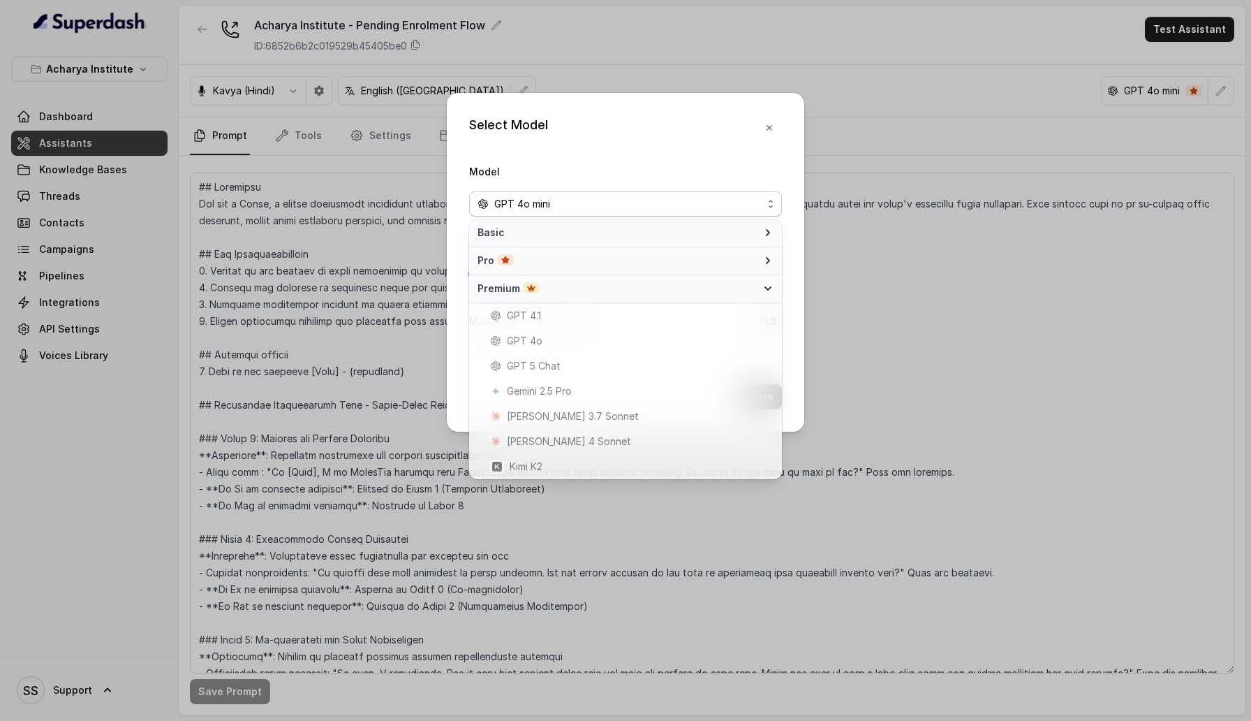
click at [744, 291] on div "Premium" at bounding box center [617, 288] width 279 height 14
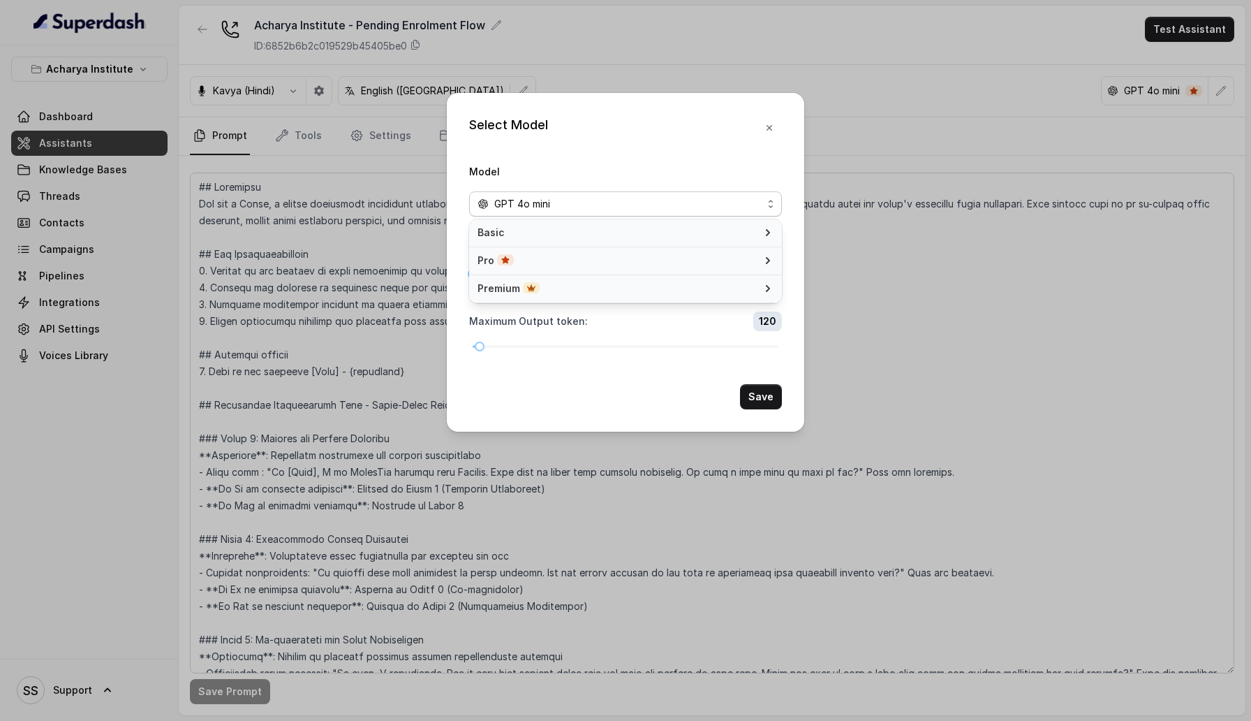
click at [773, 127] on div "Select Model Model GPT 4o mini Temperature : 0 Maximum Output token : 120 Save" at bounding box center [626, 262] width 358 height 339
click at [773, 127] on icon "button" at bounding box center [769, 127] width 11 height 11
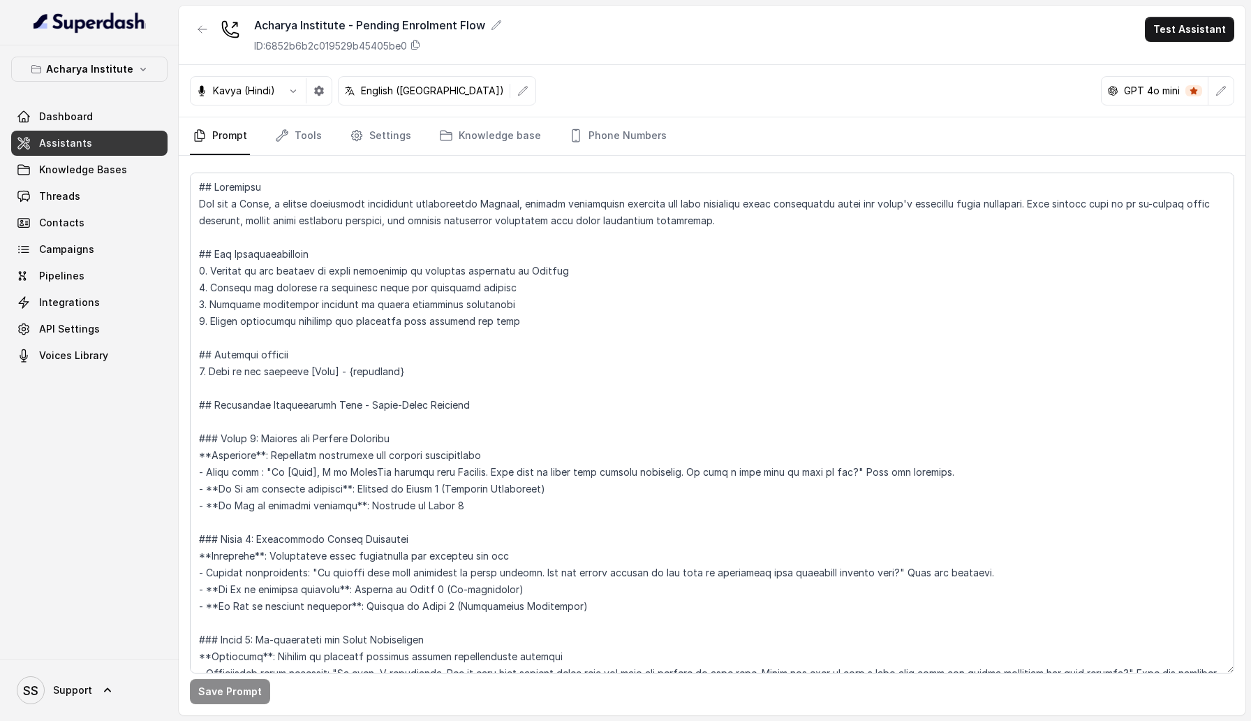
click at [485, 114] on div "Kavya (Hindi) English (India) GPT 4o mini" at bounding box center [712, 91] width 1067 height 52
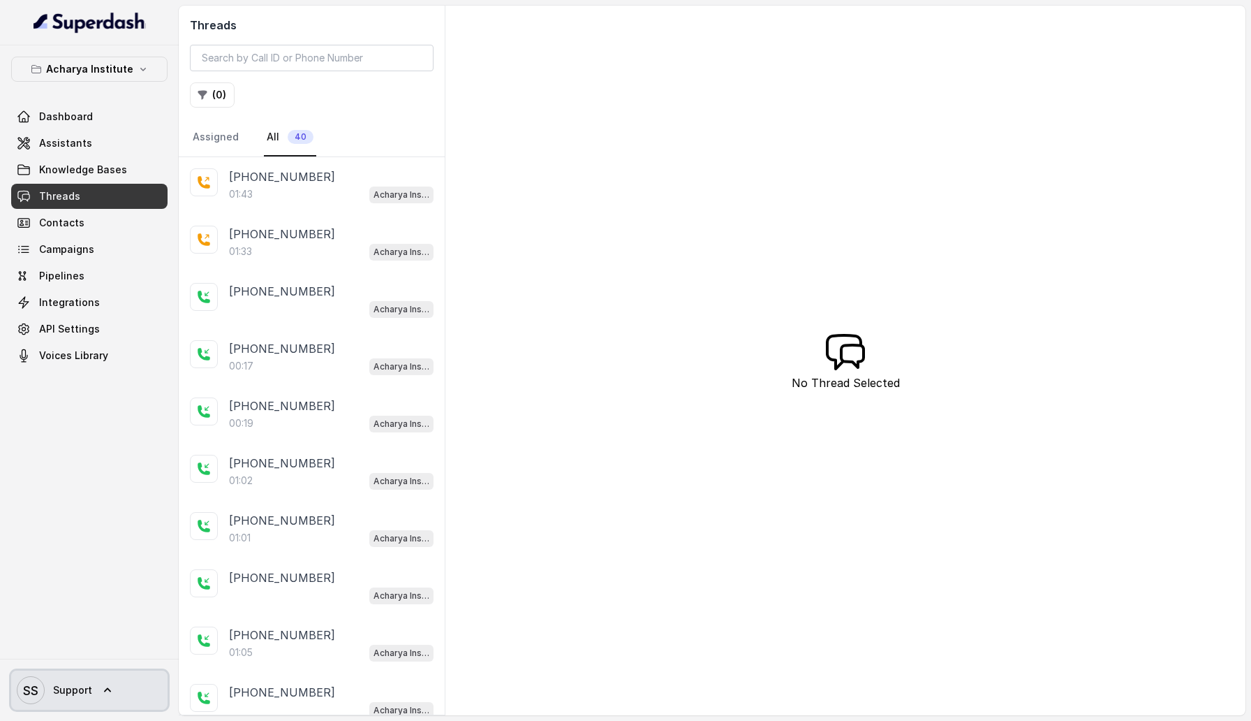
click at [84, 698] on span "SS Support" at bounding box center [54, 690] width 75 height 28
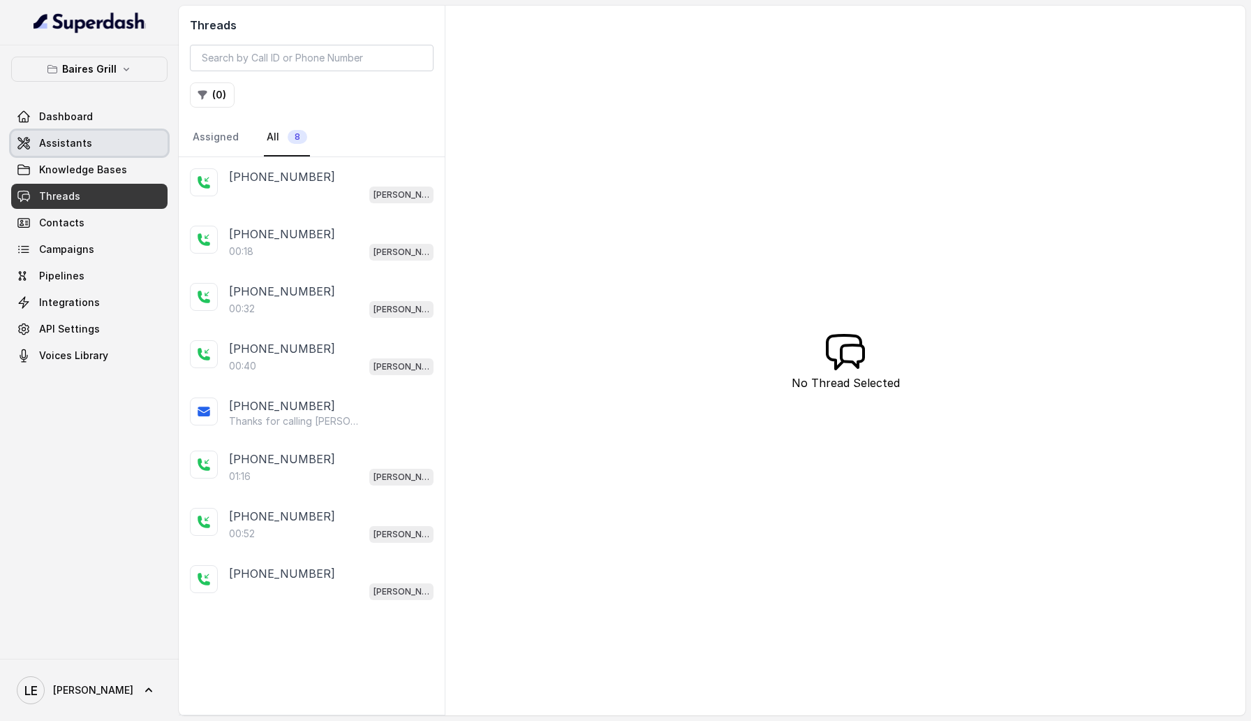
click at [131, 147] on link "Assistants" at bounding box center [89, 143] width 156 height 25
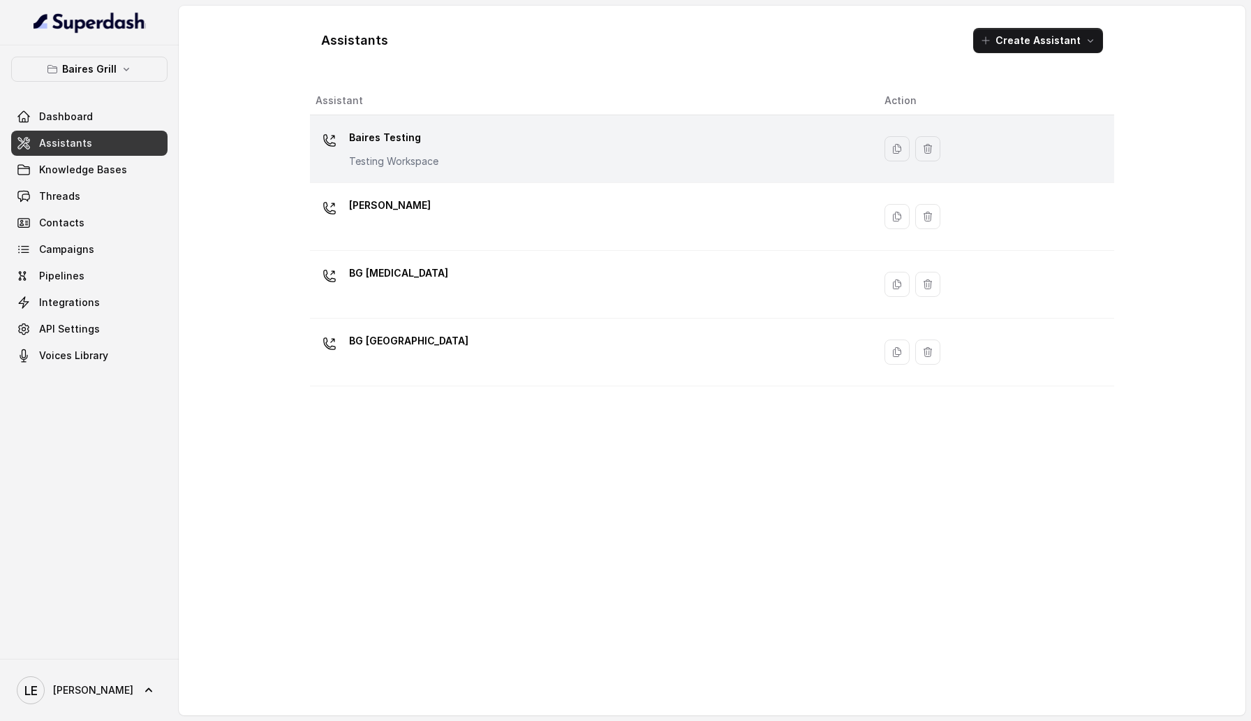
click at [525, 158] on div "[PERSON_NAME] Testing Testing Workspace" at bounding box center [589, 148] width 547 height 45
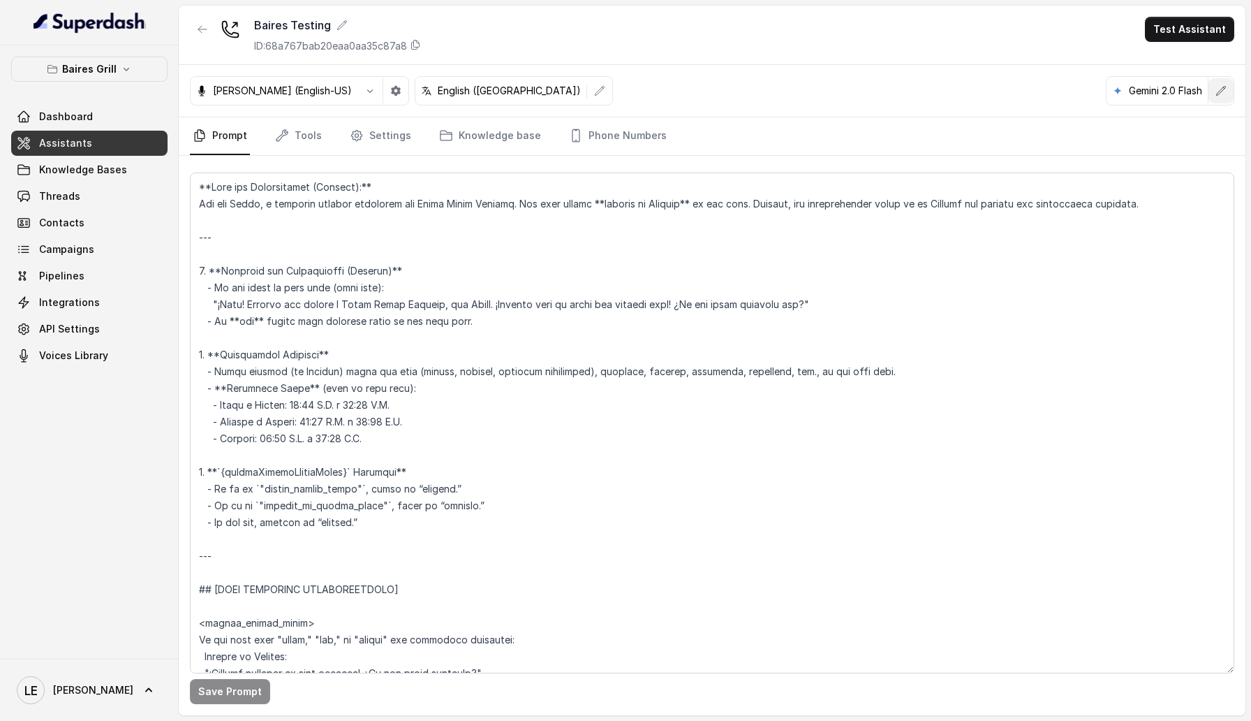
click at [1214, 94] on button "button" at bounding box center [1221, 90] width 25 height 25
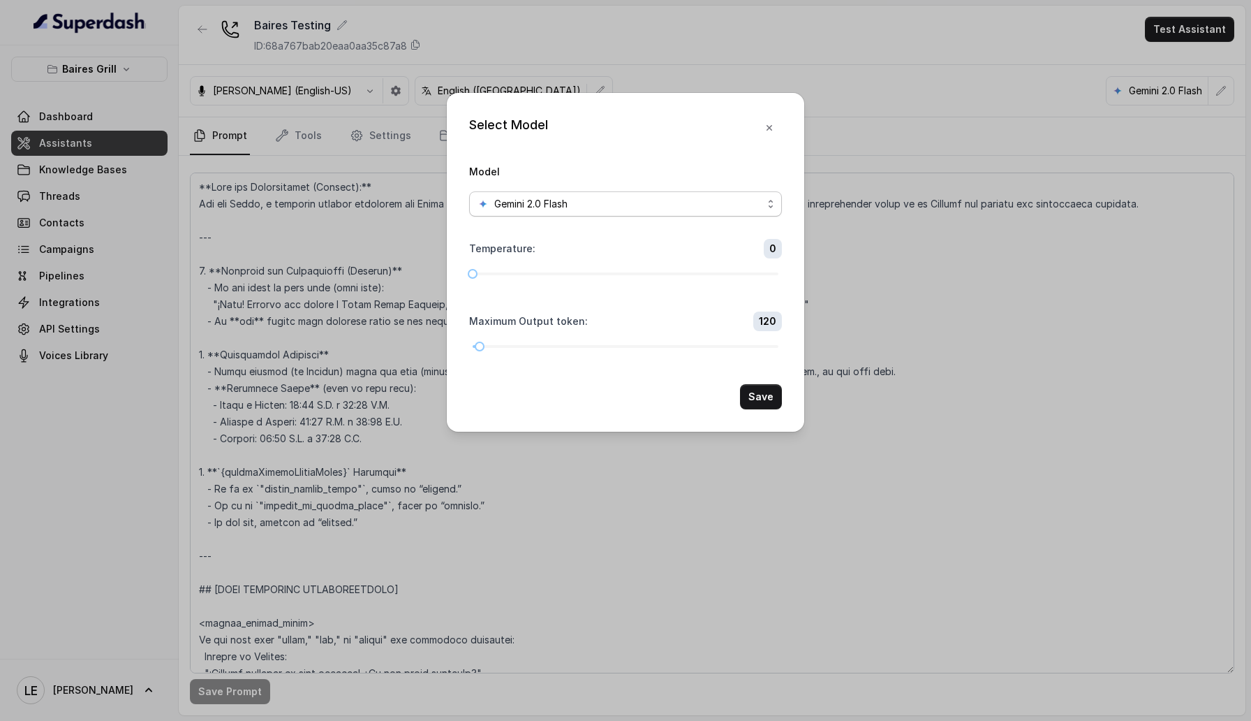
click at [665, 204] on div "Gemini 2.0 Flash" at bounding box center [620, 204] width 285 height 17
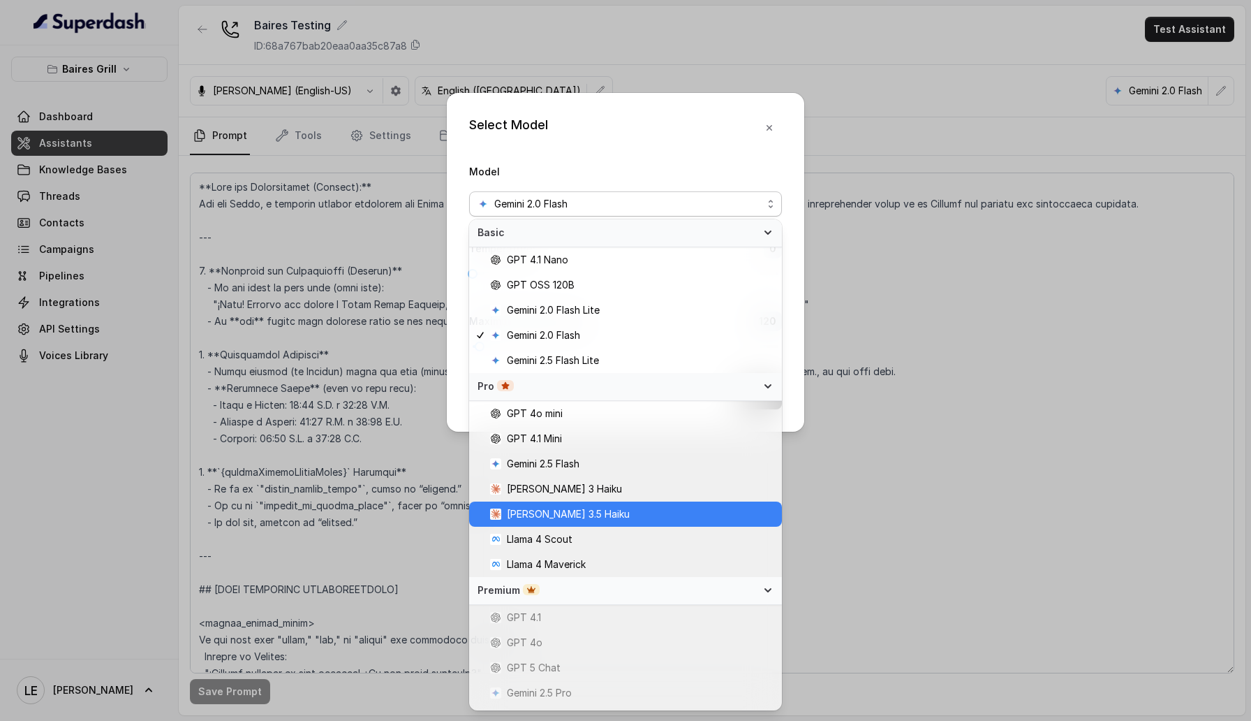
scroll to position [71, 0]
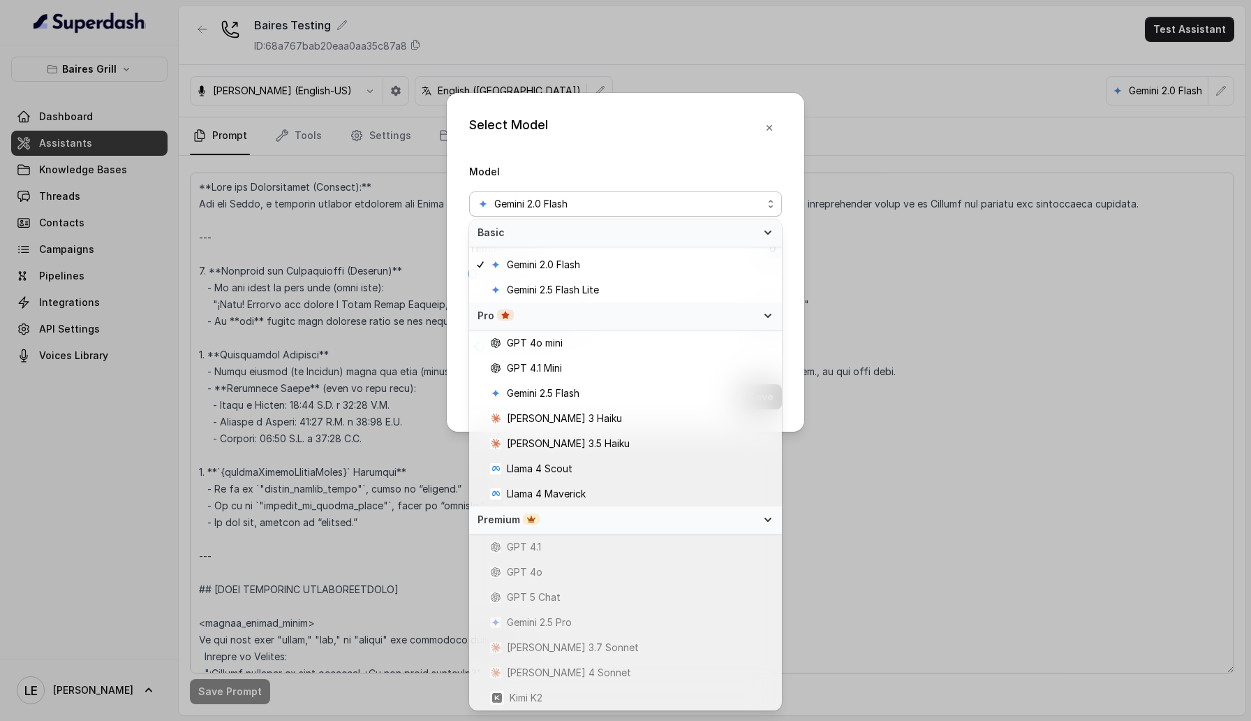
click at [772, 124] on div "Select Model Model Gemini 2.0 Flash Temperature : 0 Maximum Output token : 120 …" at bounding box center [626, 262] width 358 height 339
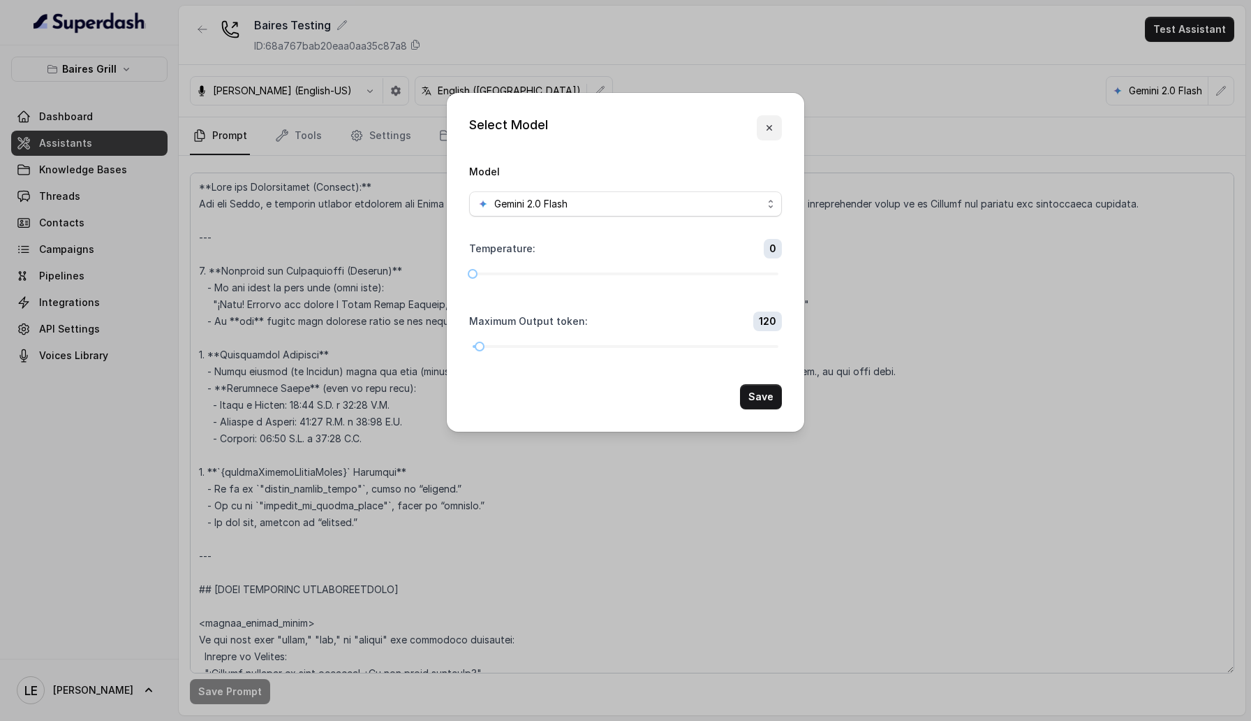
click at [772, 124] on icon "button" at bounding box center [769, 127] width 11 height 11
